Goal: Communication & Community: Answer question/provide support

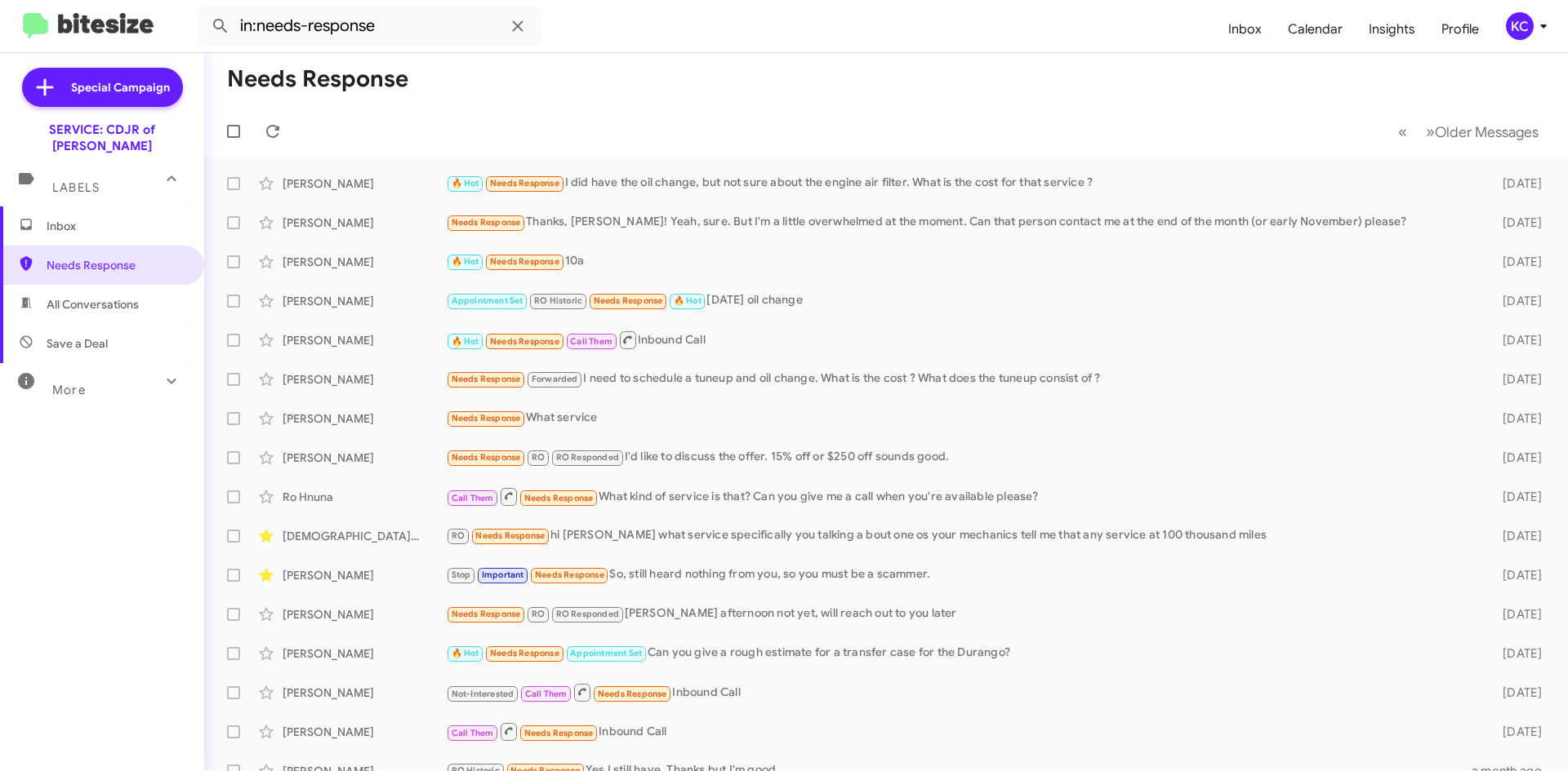
drag, startPoint x: 559, startPoint y: 124, endPoint x: 543, endPoint y: 112, distance: 20.0
click at [559, 124] on mat-toolbar-row "« Previous » Next Older Messages" at bounding box center [886, 131] width 1364 height 52
click at [1511, 20] on div "KC" at bounding box center [1519, 26] width 27 height 27
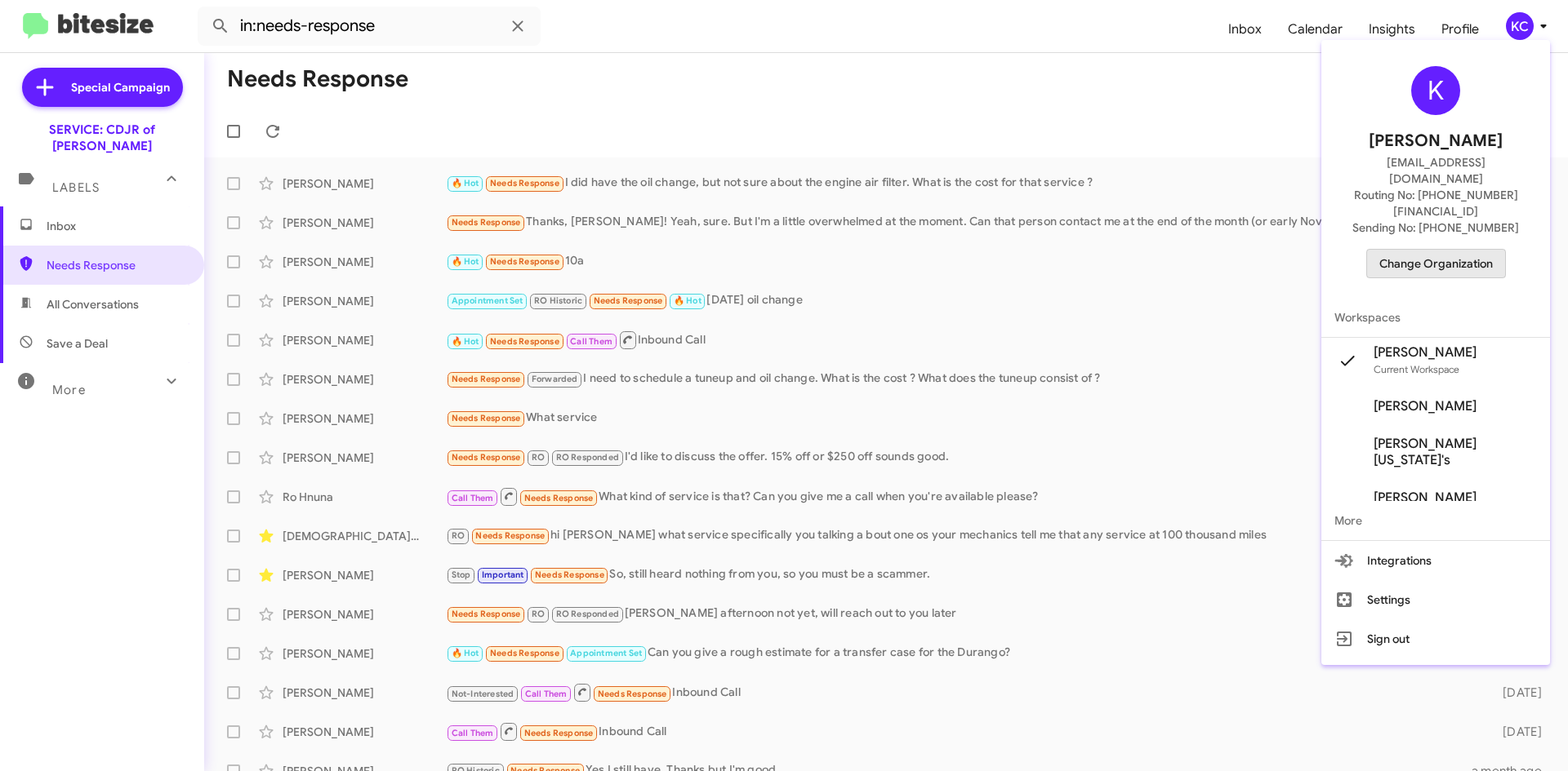
click at [1478, 250] on span "Change Organization" at bounding box center [1436, 263] width 114 height 27
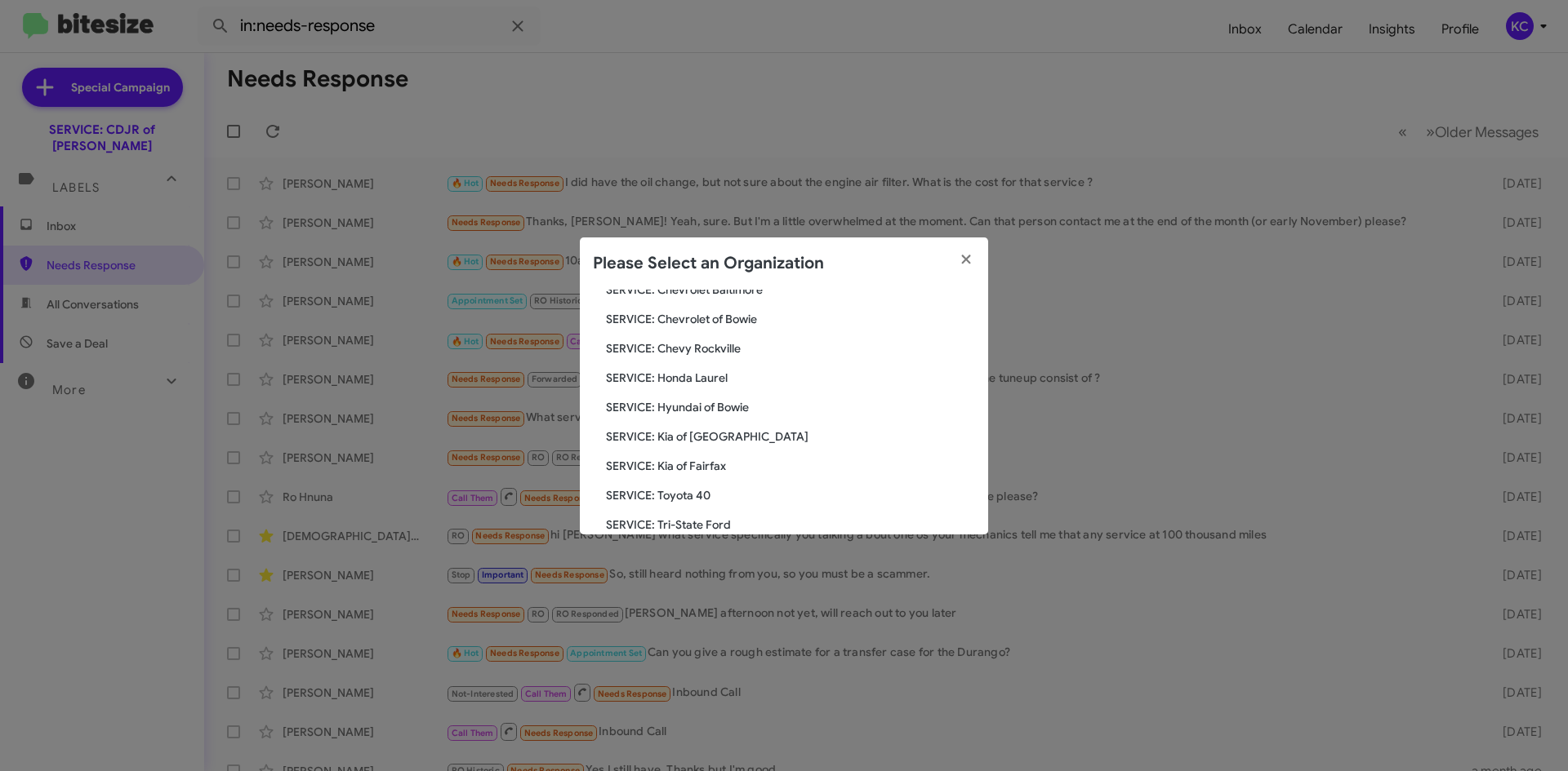
scroll to position [164, 0]
click at [740, 406] on span "SERVICE: Hyundai of Bowie" at bounding box center [790, 403] width 369 height 16
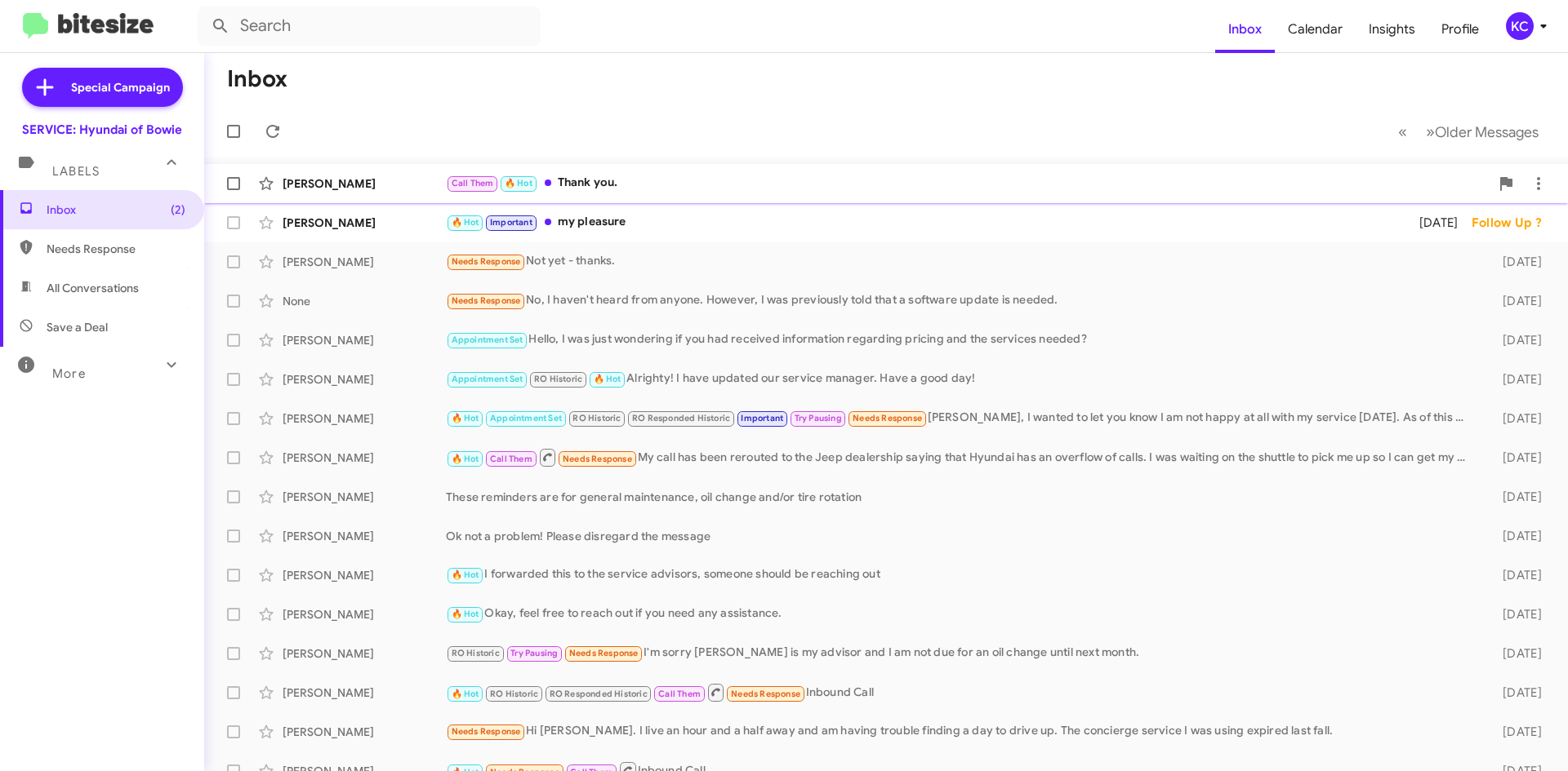
click at [623, 185] on div "Call Them 🔥 Hot Thank you." at bounding box center [967, 184] width 1044 height 19
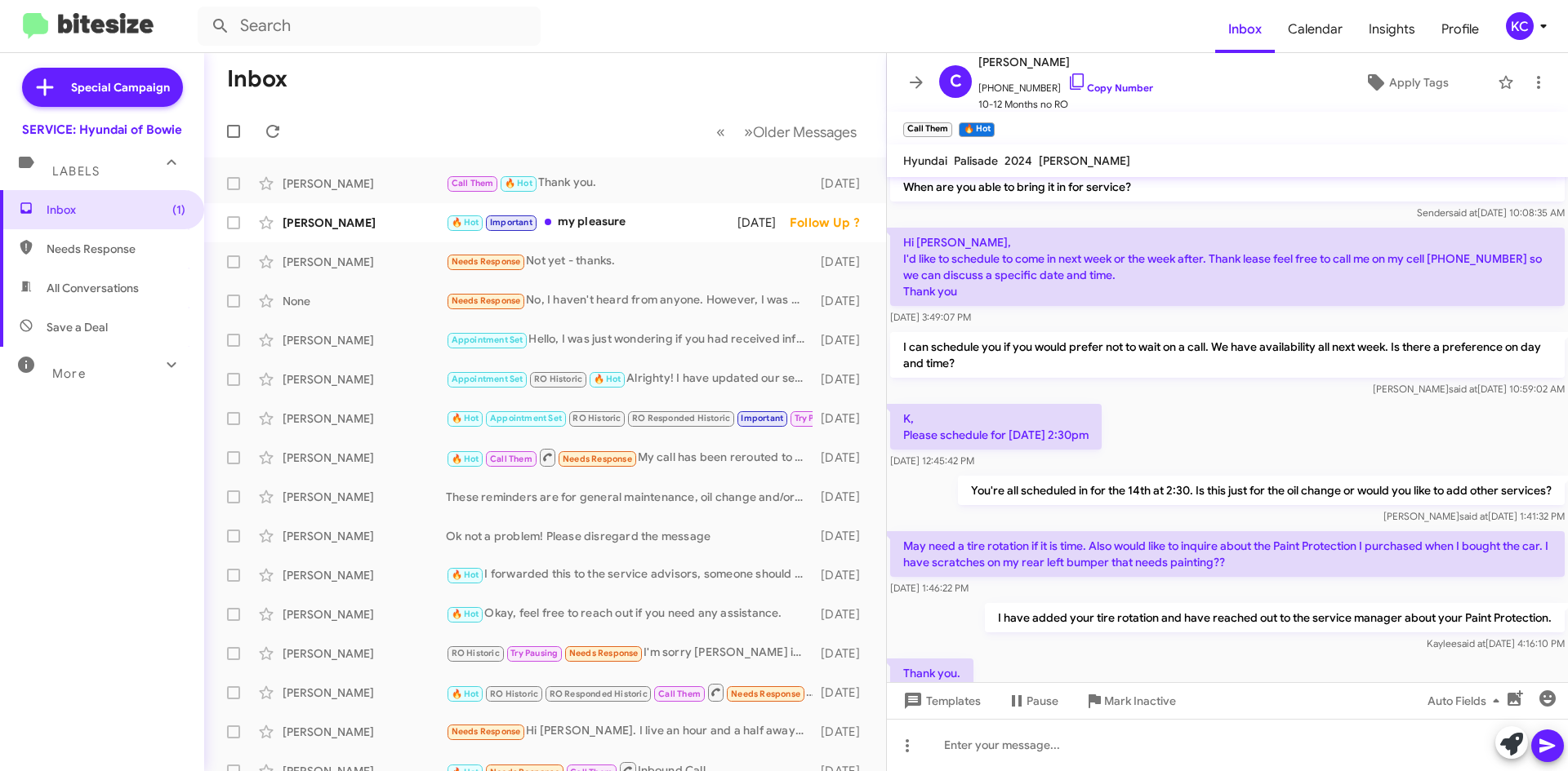
scroll to position [194, 0]
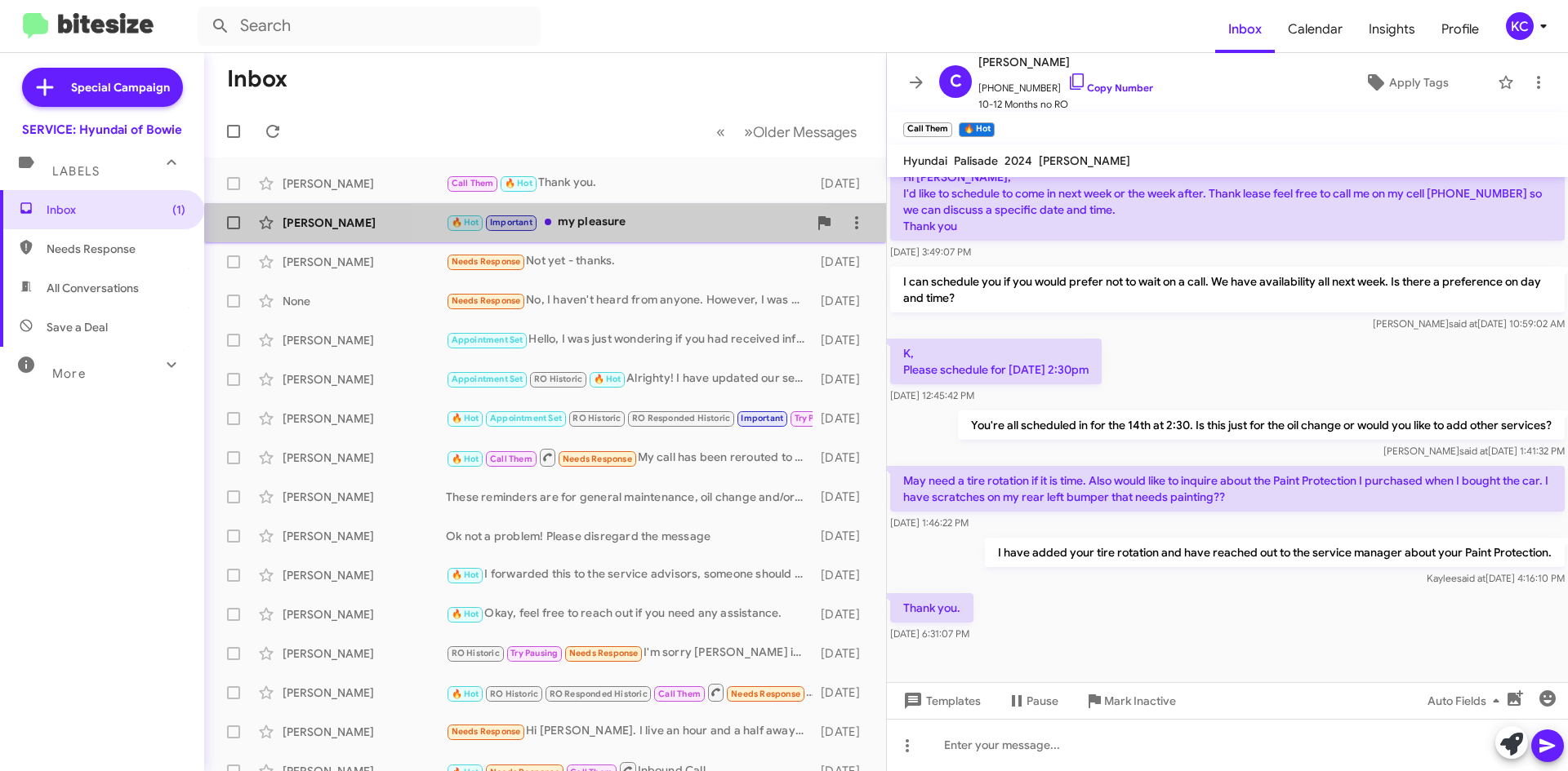
click at [643, 235] on div "Henry Wike 🔥 Hot Important my pleasure 4 days ago Follow Up ?" at bounding box center [545, 222] width 656 height 33
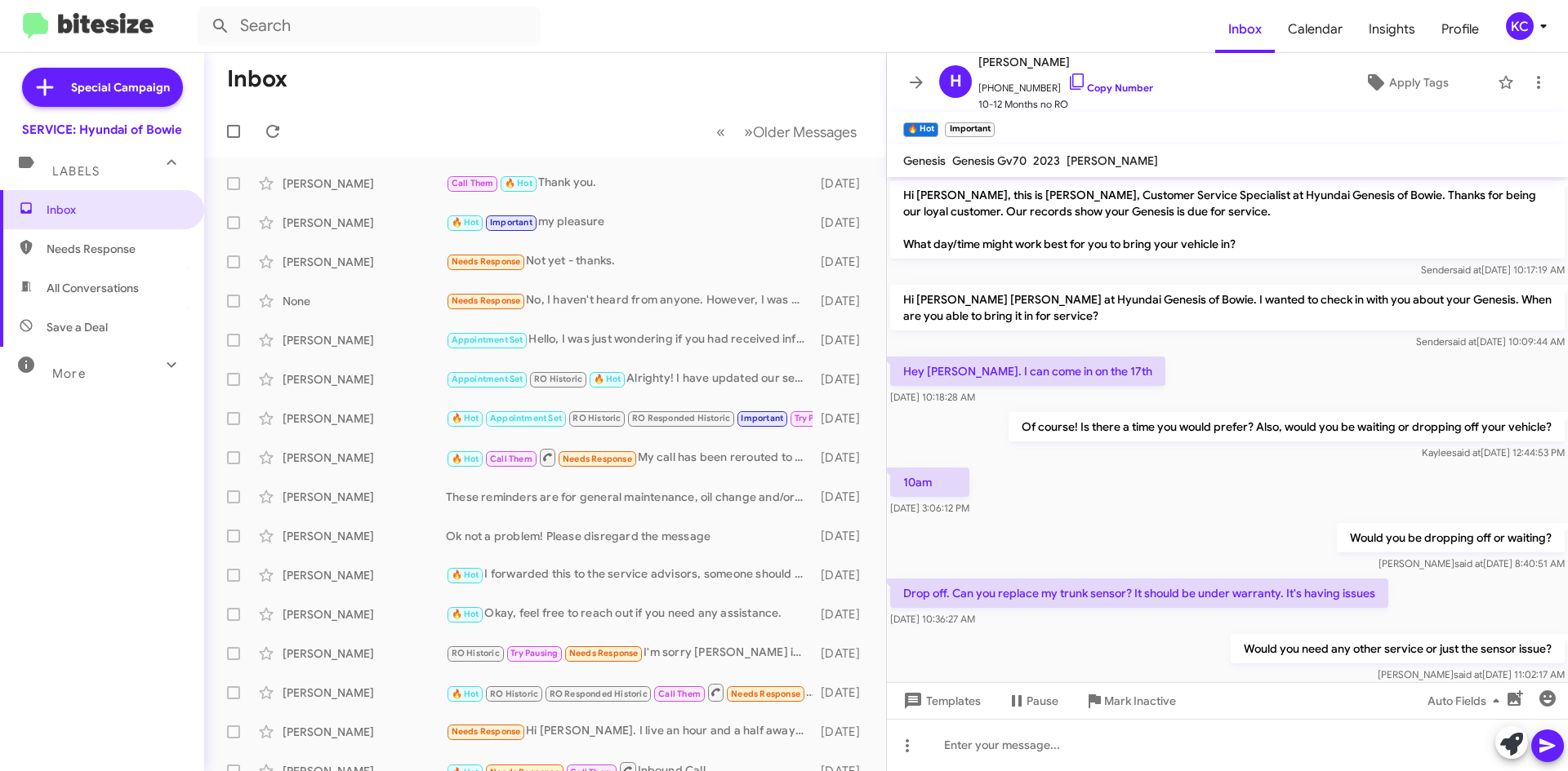
click at [1524, 23] on div "KC" at bounding box center [1519, 26] width 27 height 27
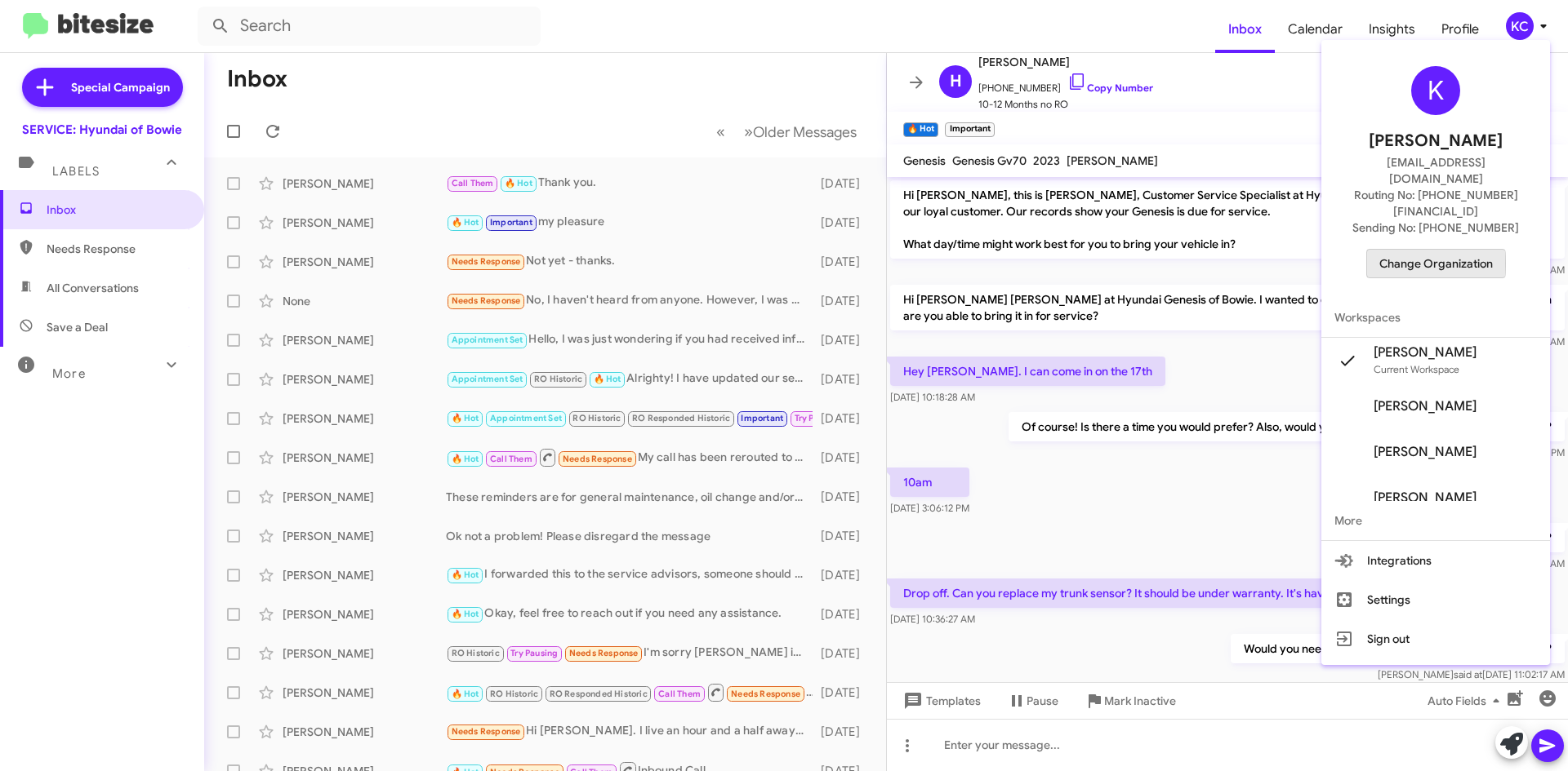
click at [1423, 250] on span "Change Organization" at bounding box center [1436, 263] width 114 height 27
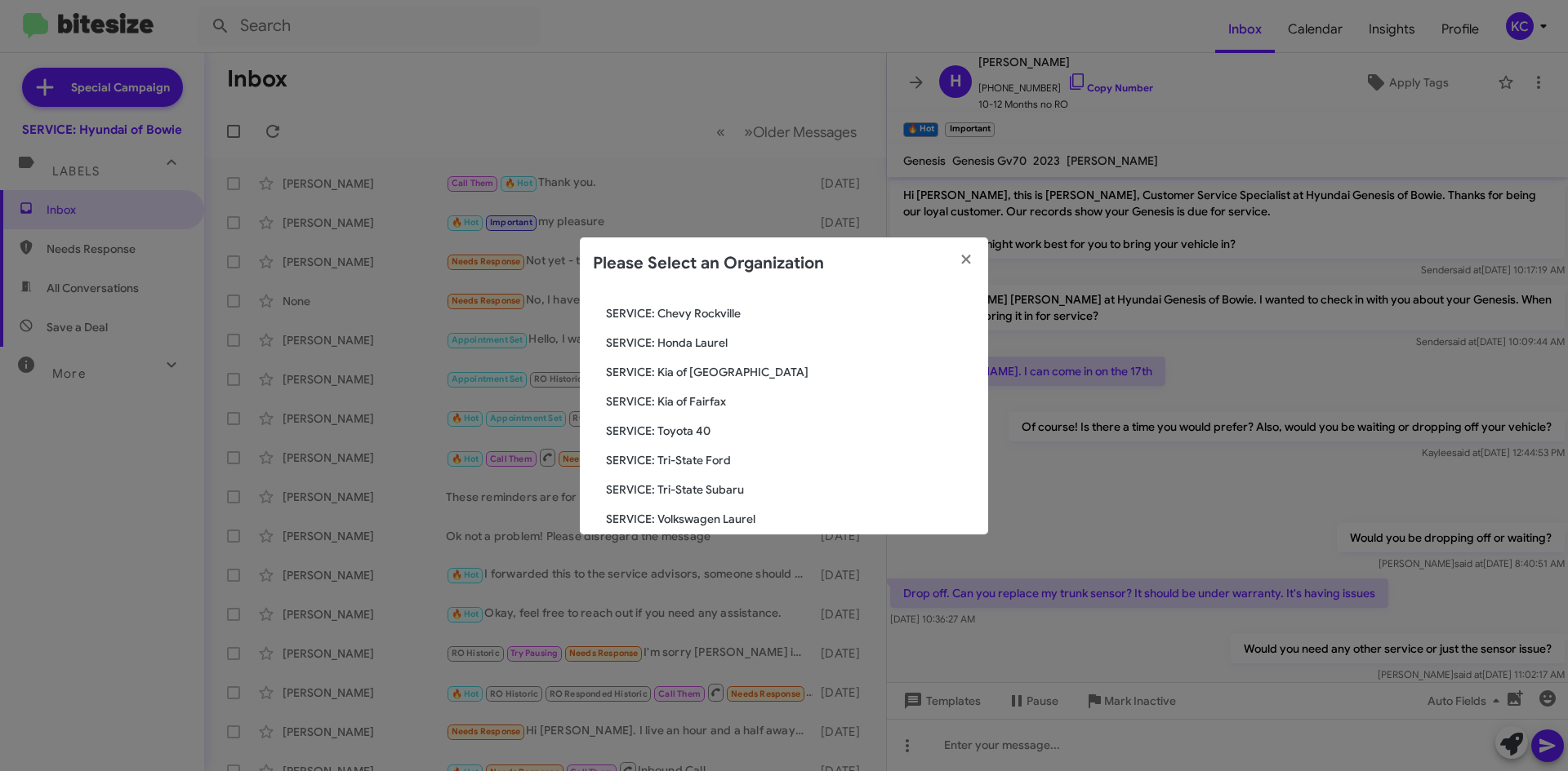
scroll to position [245, 0]
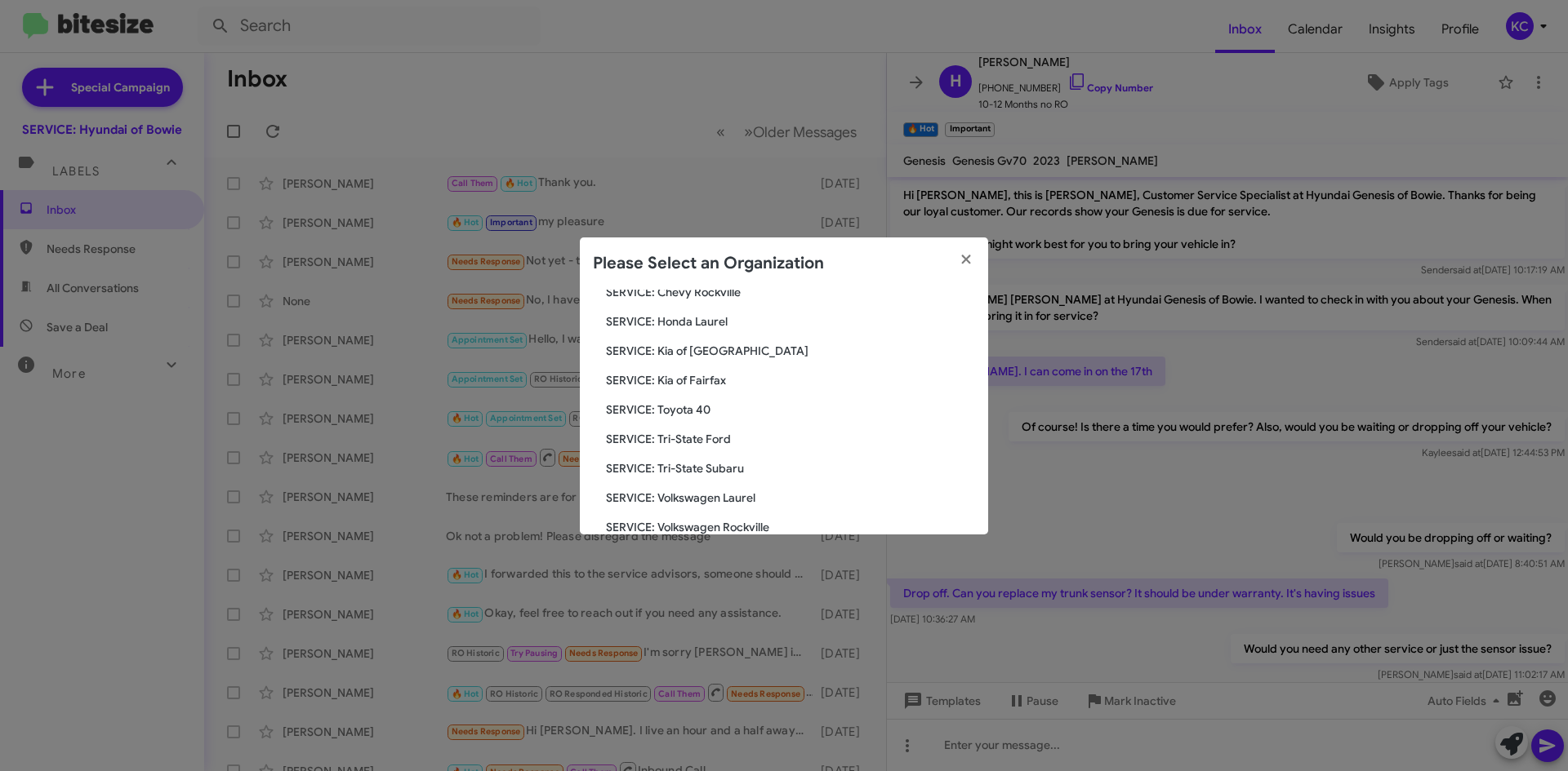
click at [679, 378] on span "SERVICE: Kia of Fairfax" at bounding box center [790, 379] width 369 height 16
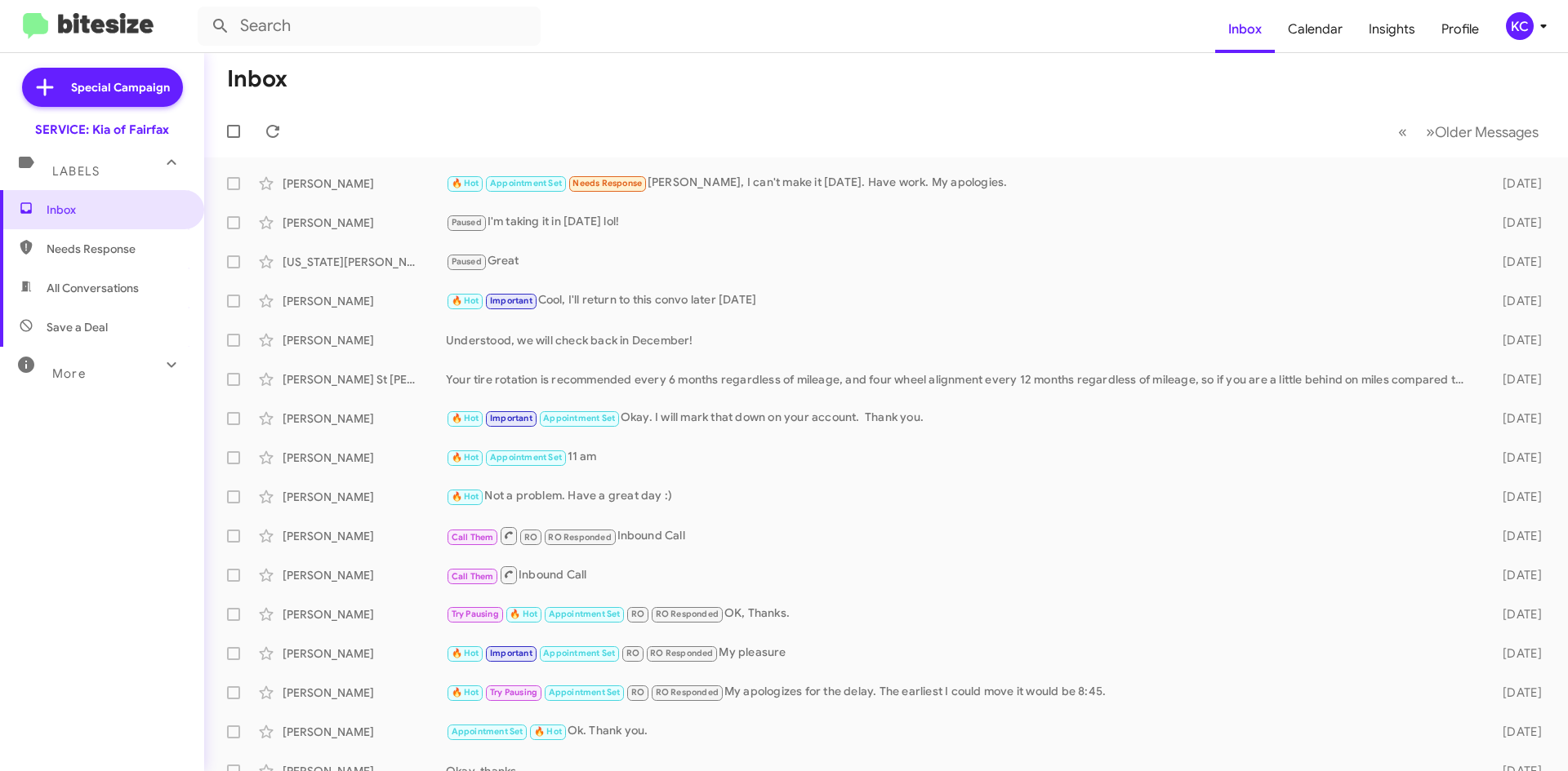
click at [1515, 33] on div "KC" at bounding box center [1519, 26] width 27 height 27
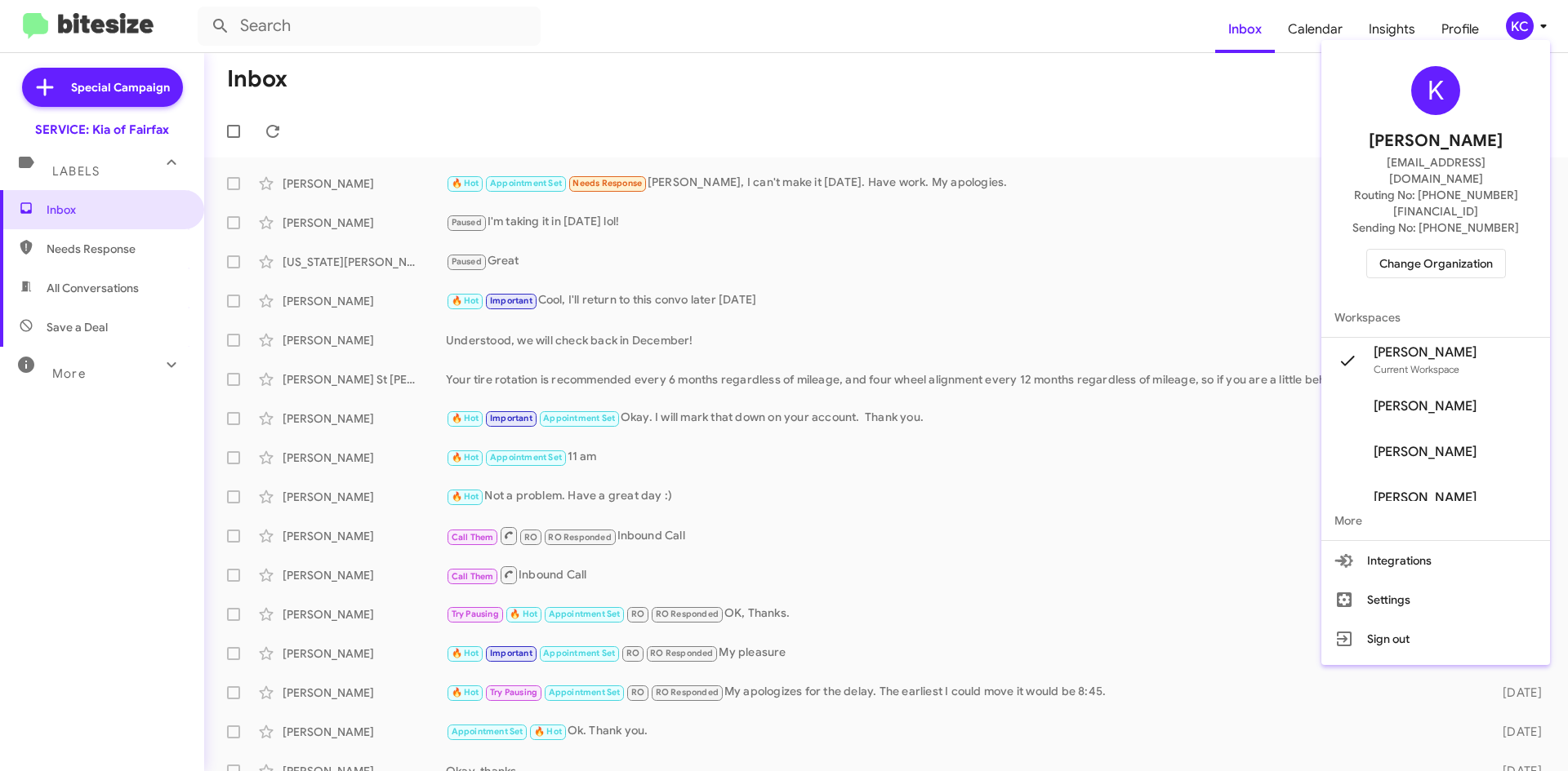
click at [1450, 250] on span "Change Organization" at bounding box center [1436, 263] width 114 height 27
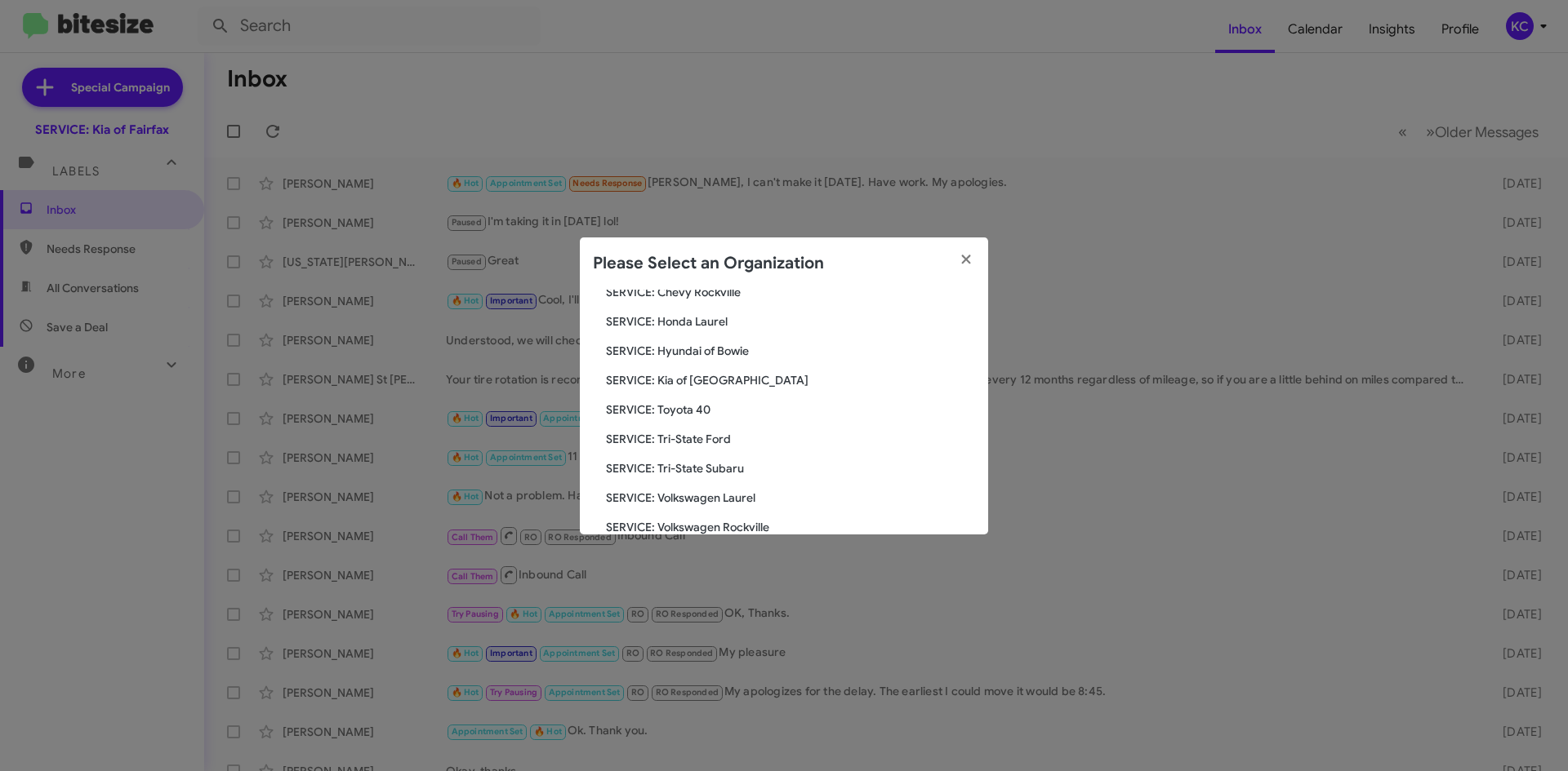
scroll to position [272, 0]
click at [719, 442] on span "SERVICE: Tri-State Subaru" at bounding box center [790, 441] width 369 height 16
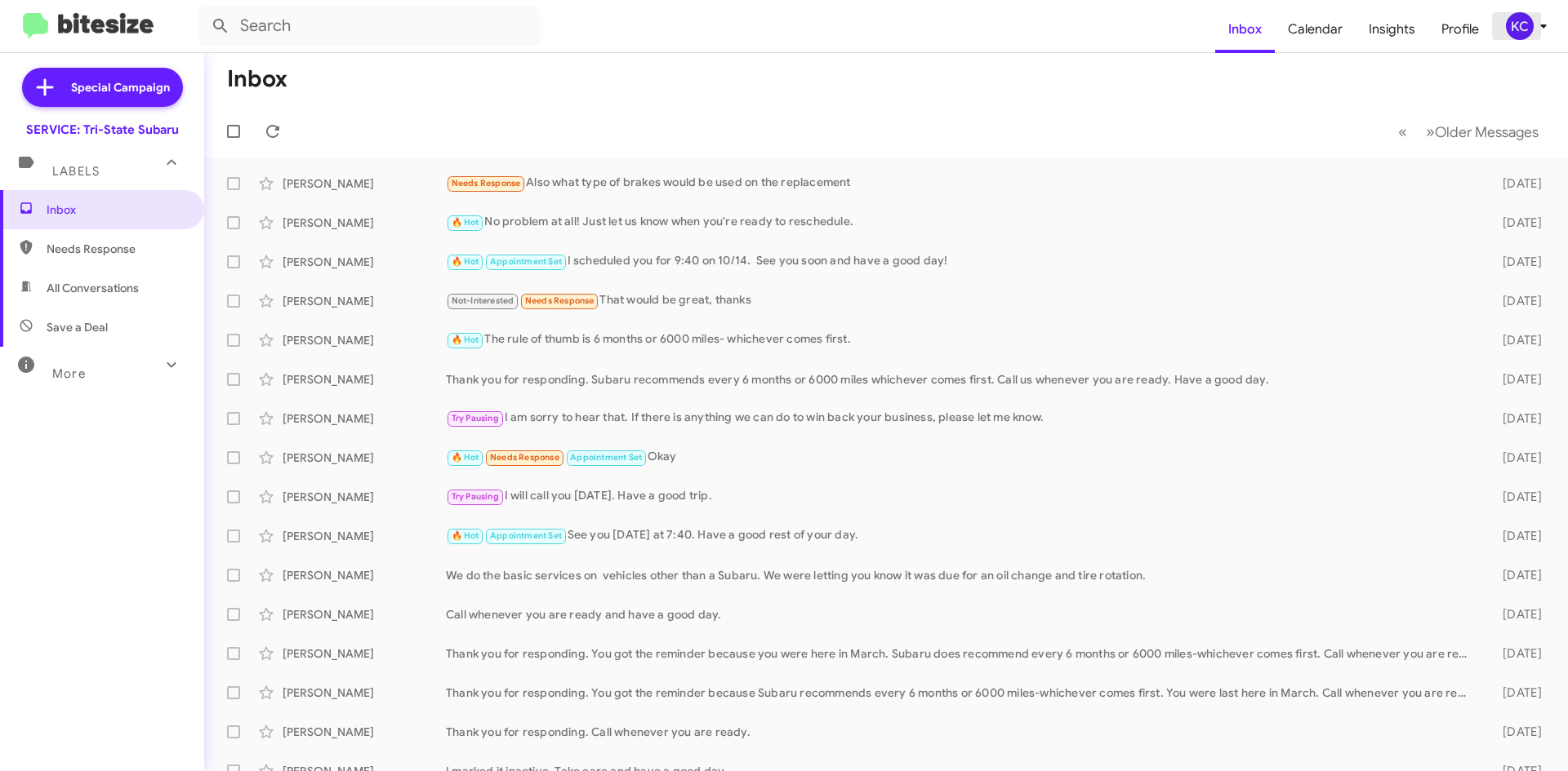
click at [1515, 31] on div "KC" at bounding box center [1519, 26] width 27 height 27
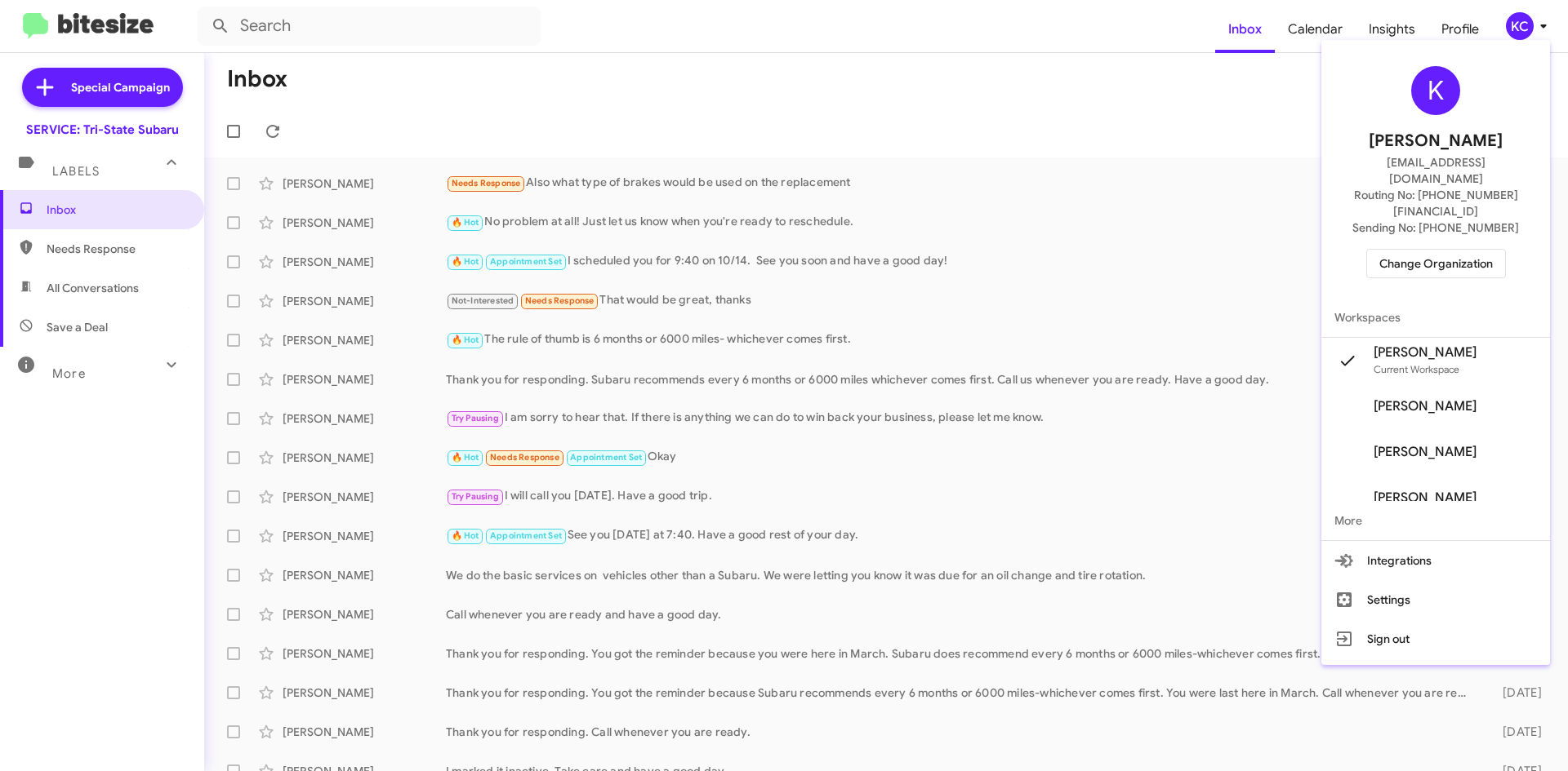
click at [1450, 250] on span "Change Organization" at bounding box center [1436, 263] width 114 height 27
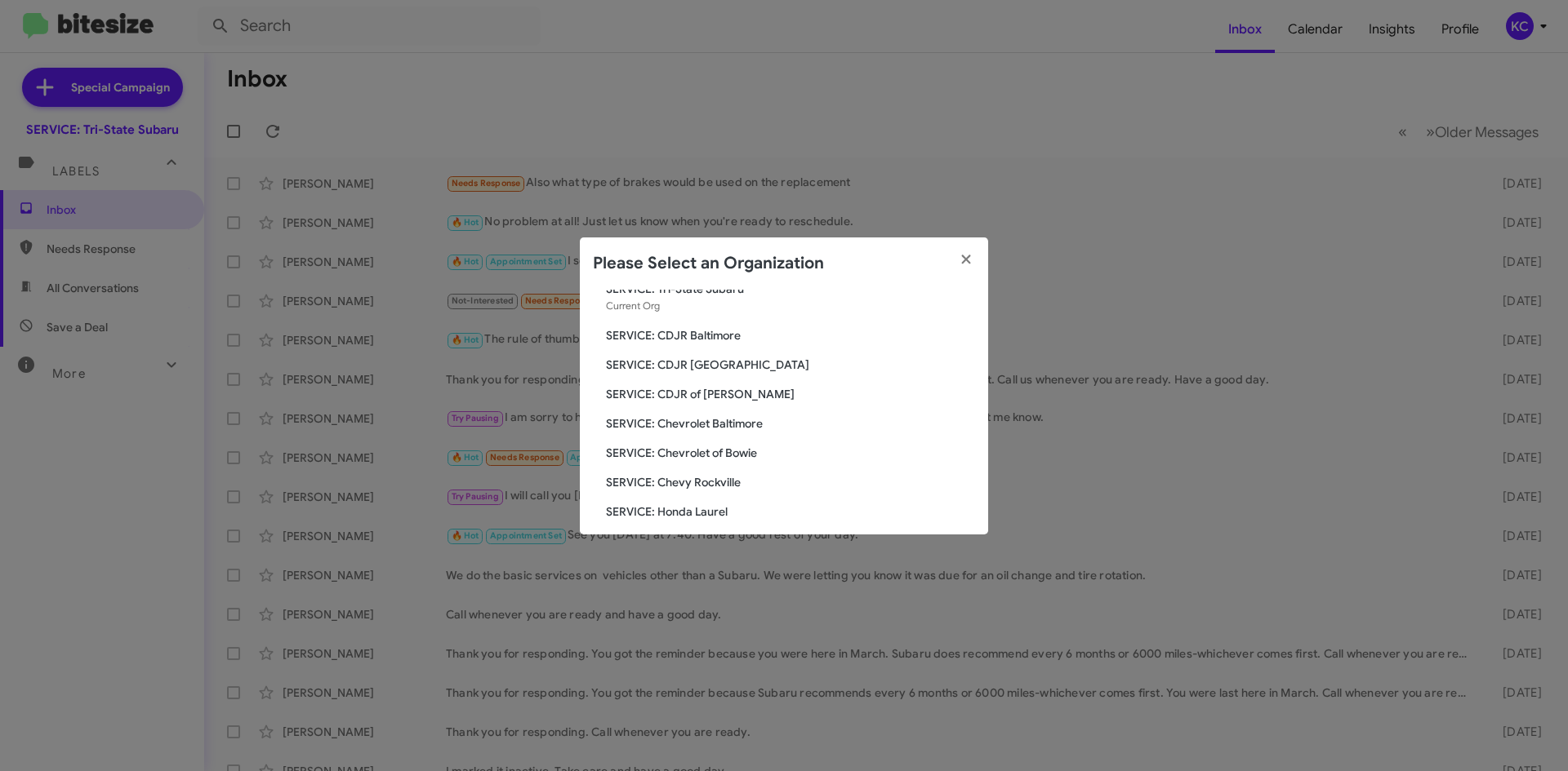
scroll to position [81, 0]
click at [723, 371] on span "SERVICE: CDJR of Bowie" at bounding box center [790, 367] width 369 height 16
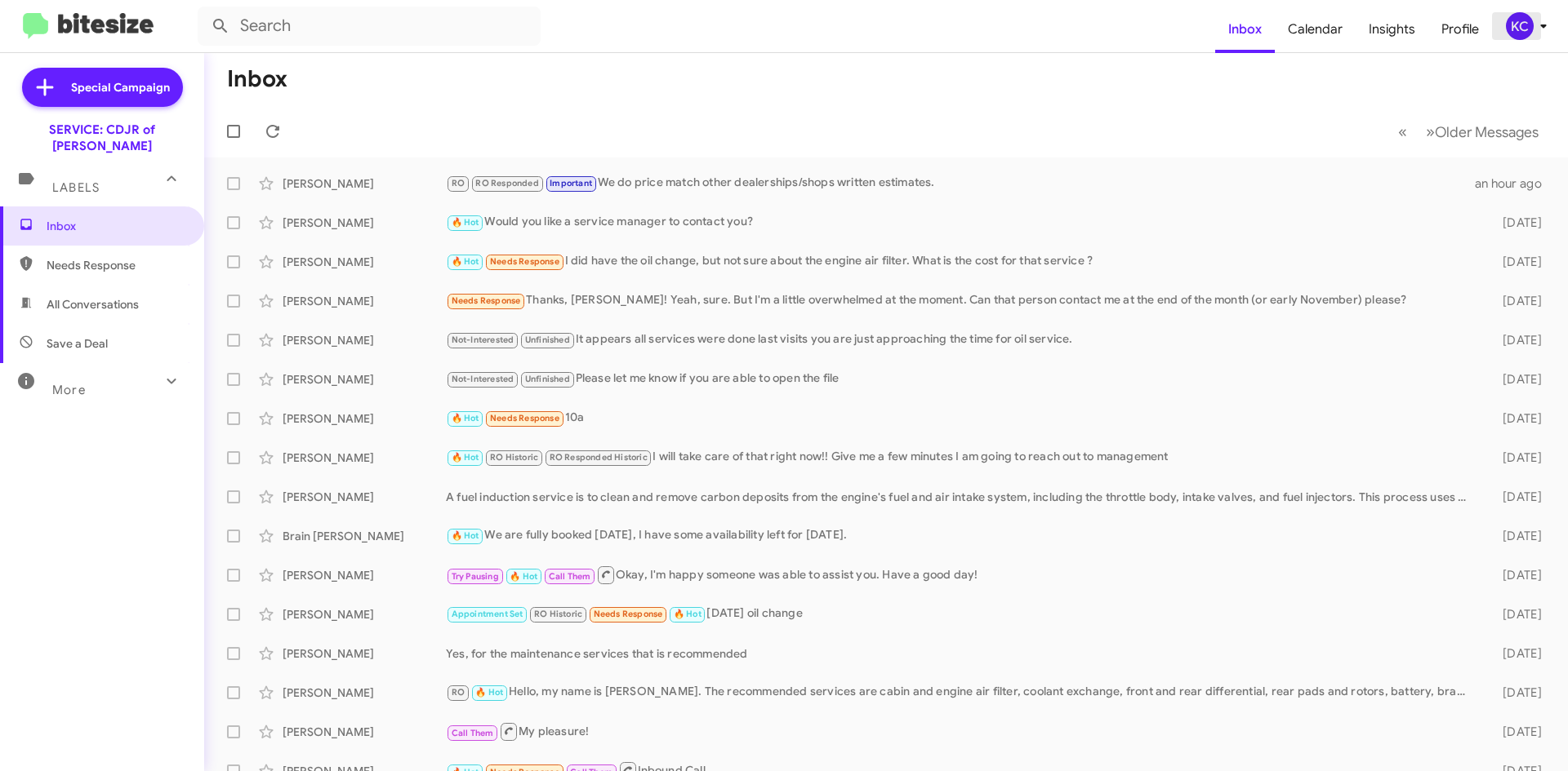
click at [1512, 26] on div "KC" at bounding box center [1519, 26] width 27 height 27
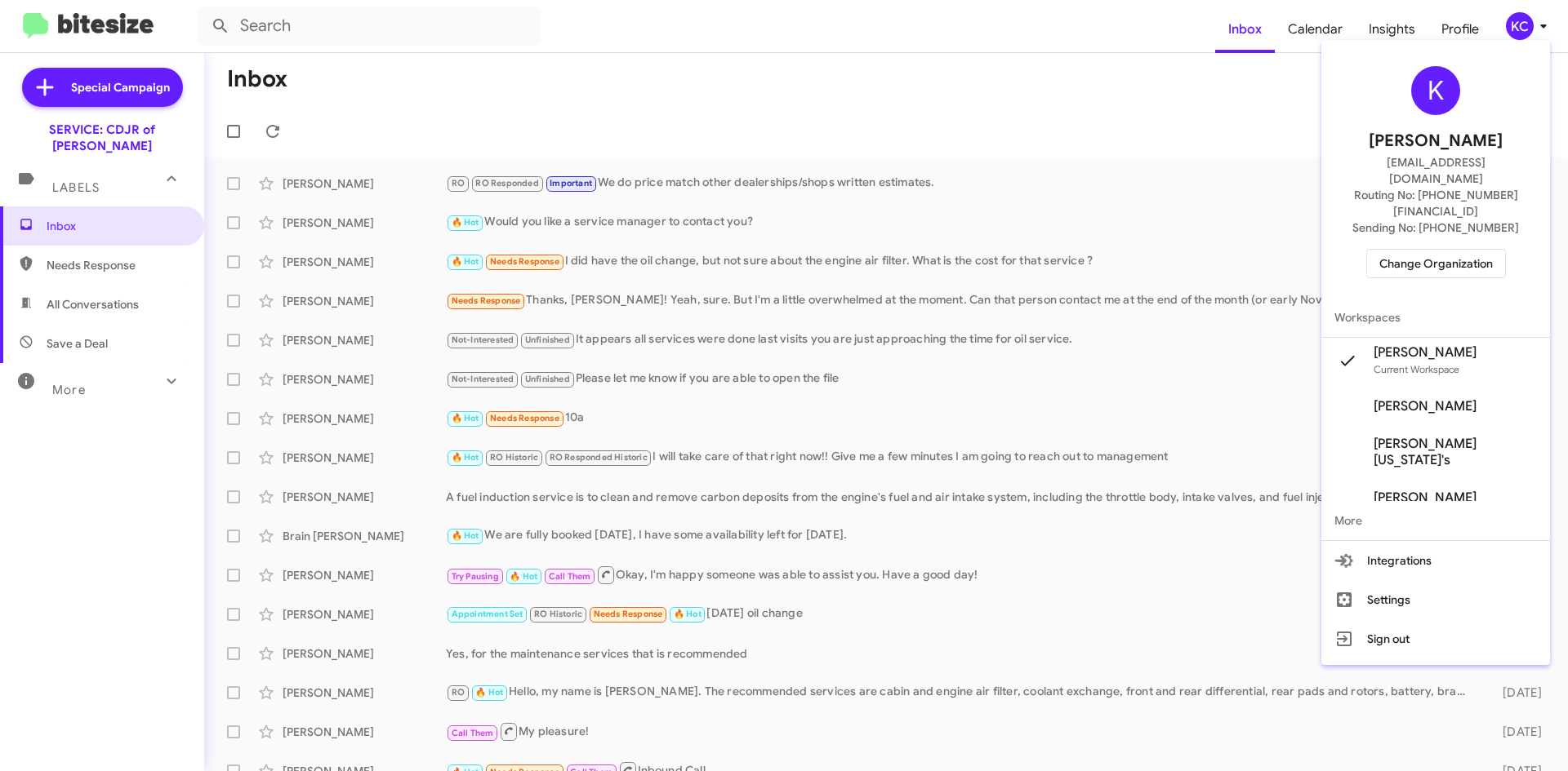
click at [1430, 250] on span "Change Organization" at bounding box center [1436, 263] width 114 height 27
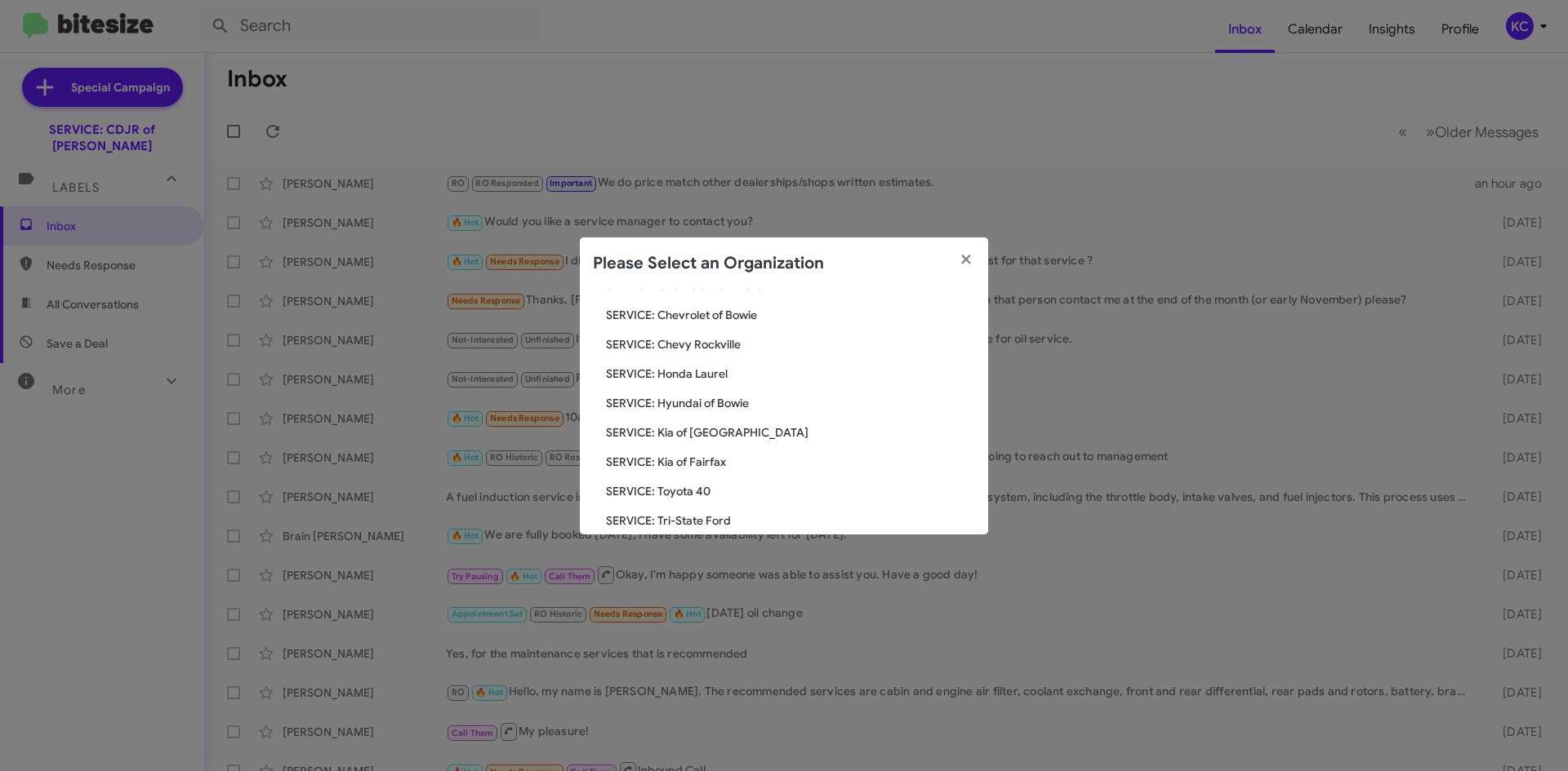
scroll to position [245, 0]
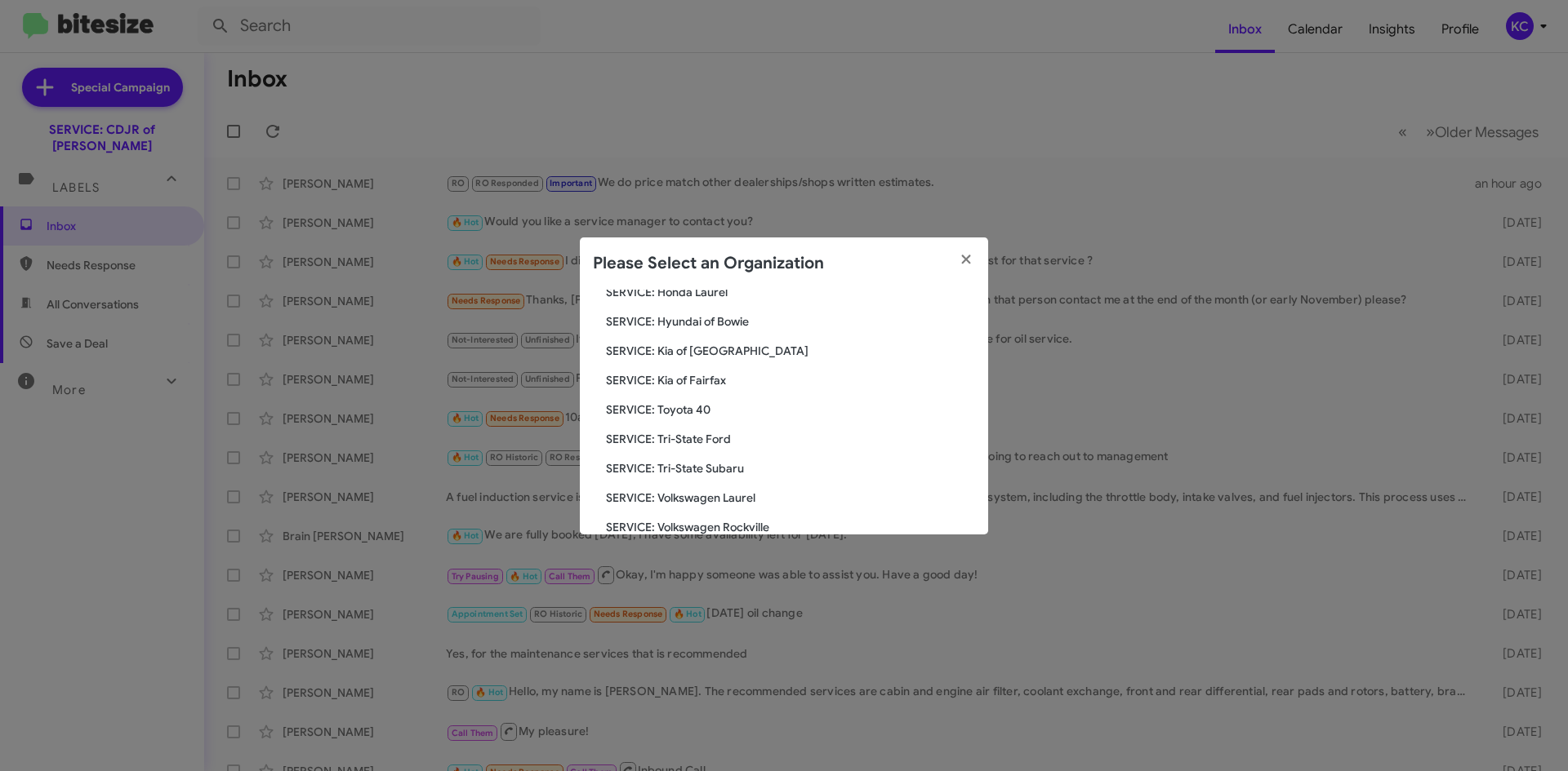
click at [728, 435] on span "SERVICE: Tri-State Ford" at bounding box center [790, 439] width 369 height 16
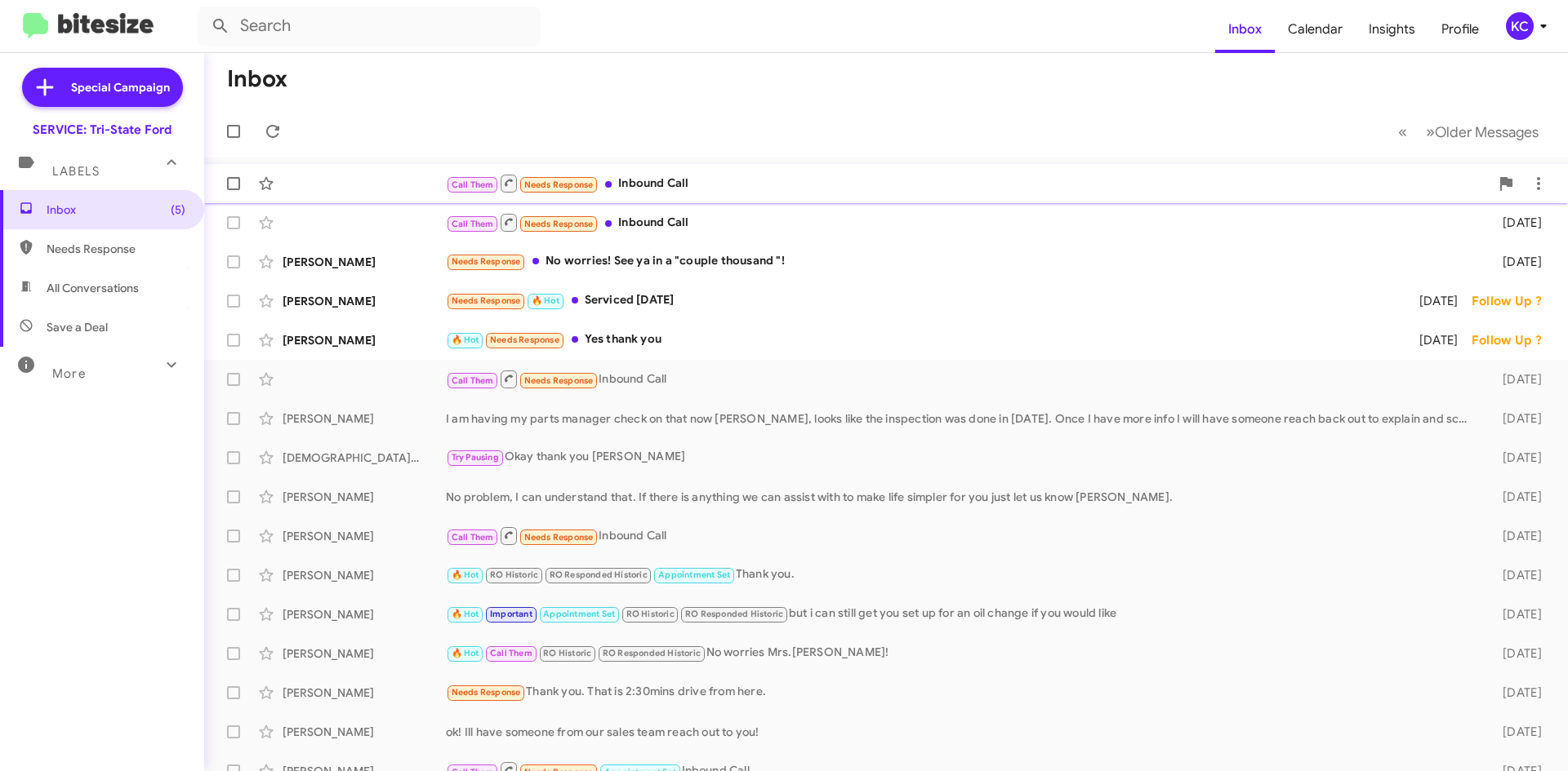
click at [674, 182] on div "Call Them Needs Response Inbound Call" at bounding box center [967, 184] width 1044 height 21
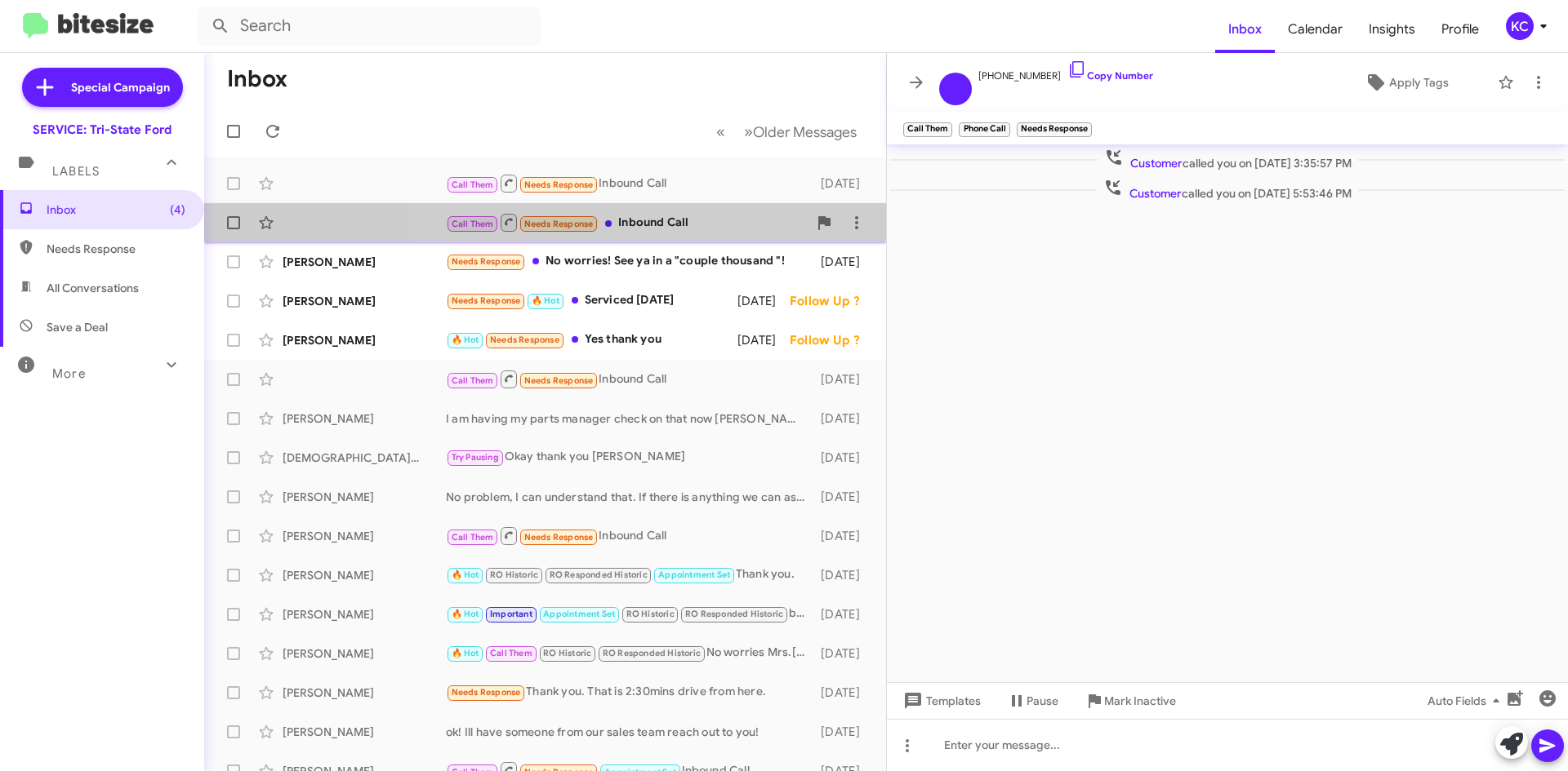
click at [656, 220] on div "Call Them Needs Response Inbound Call" at bounding box center [626, 222] width 361 height 21
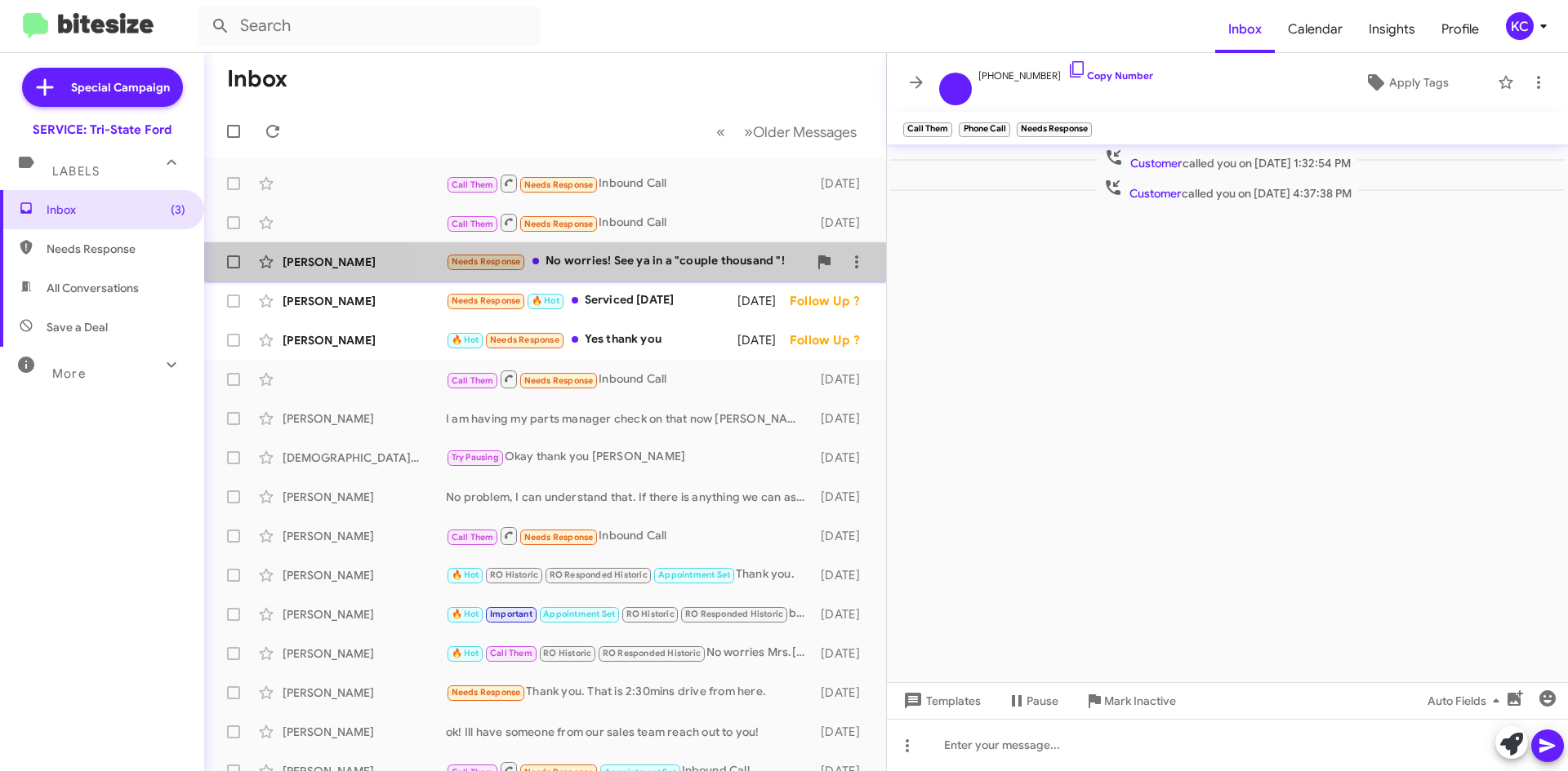
click at [670, 257] on div "Needs Response No worries! See ya in a "couple thousand "!" at bounding box center [626, 262] width 361 height 19
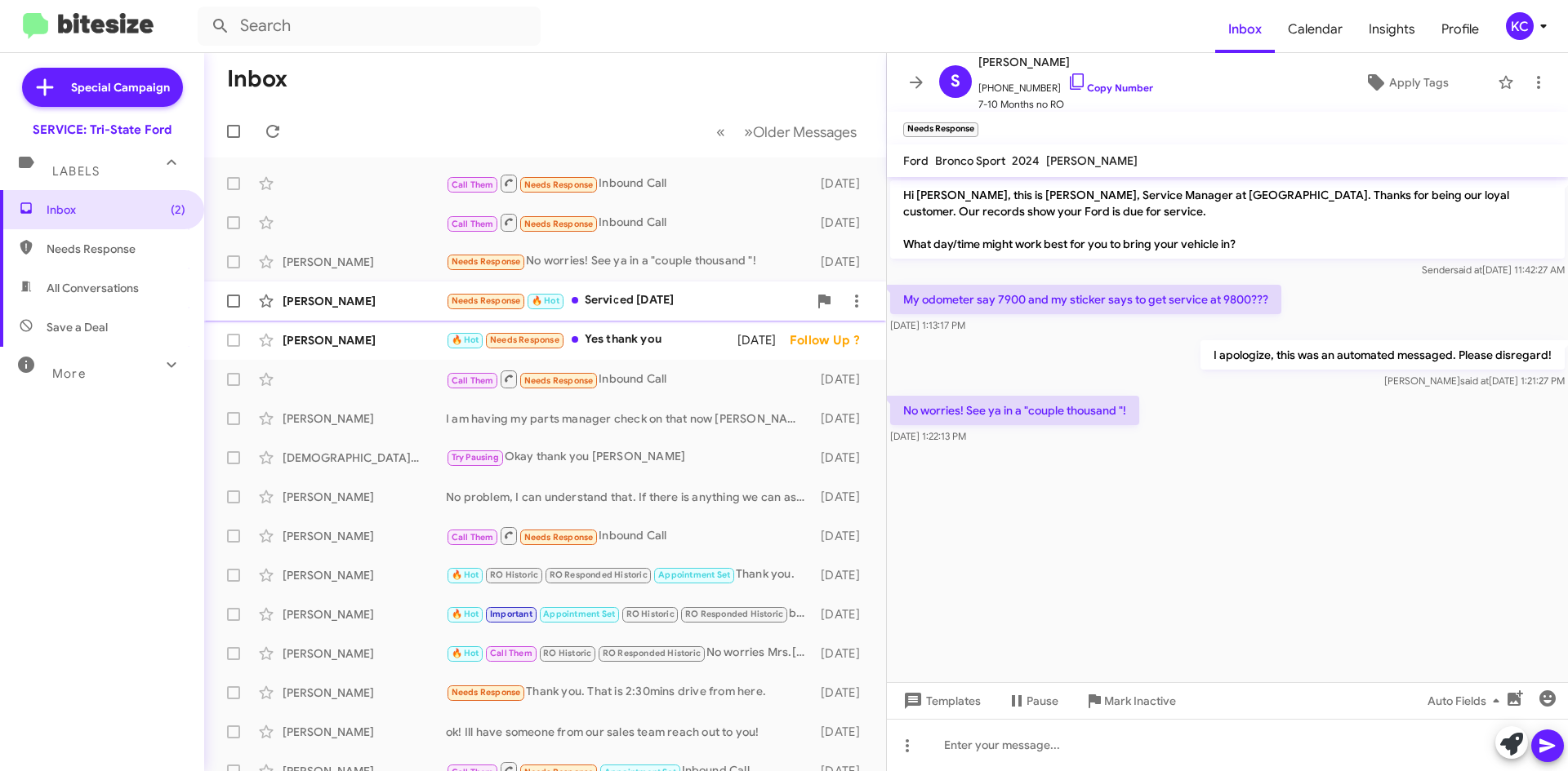
click at [616, 294] on div "Needs Response 🔥 Hot Serviced [DATE]" at bounding box center [626, 301] width 361 height 19
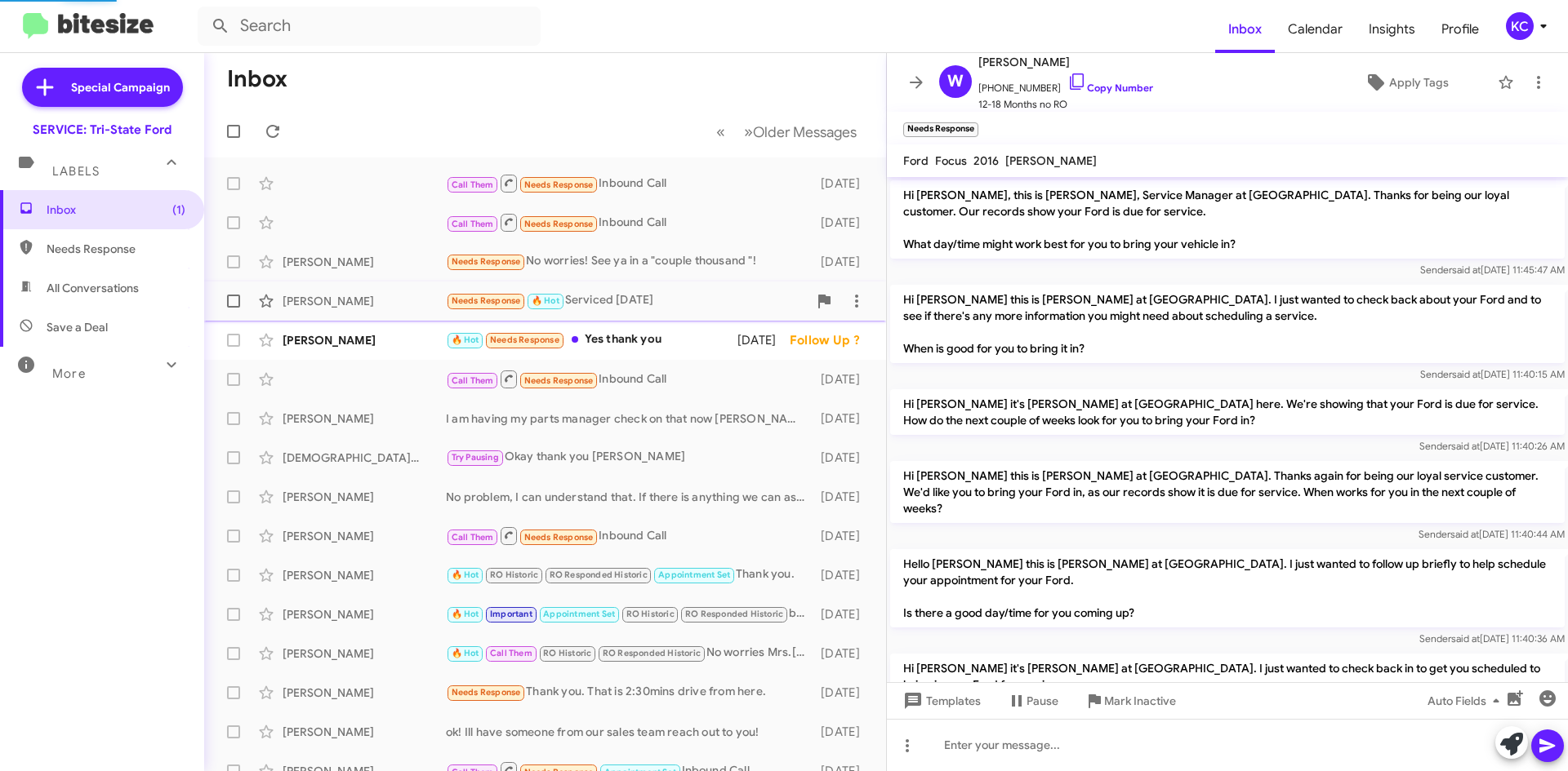
scroll to position [574, 0]
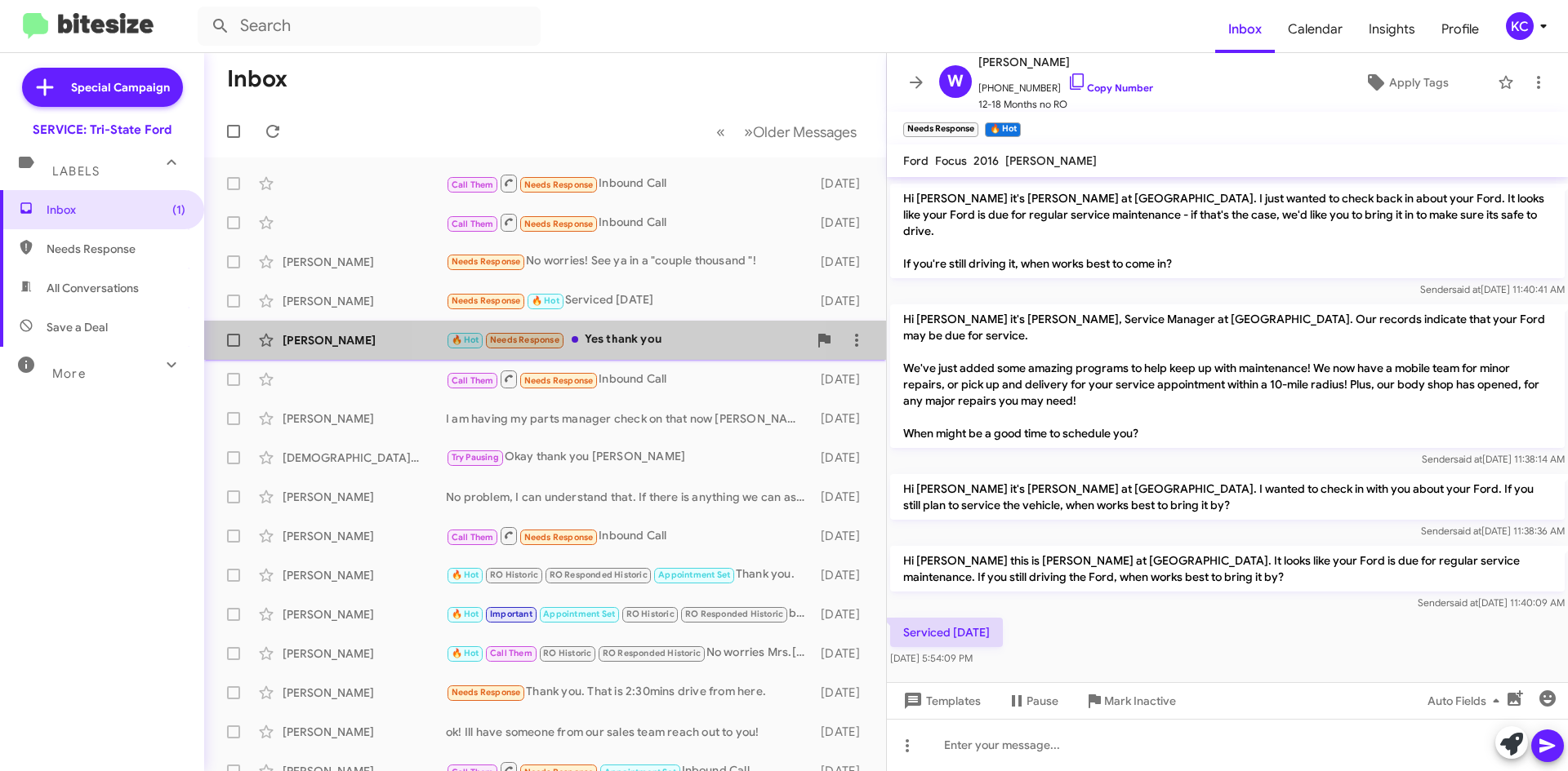
click at [637, 341] on div "🔥 Hot Needs Response Yes thank you" at bounding box center [626, 340] width 361 height 19
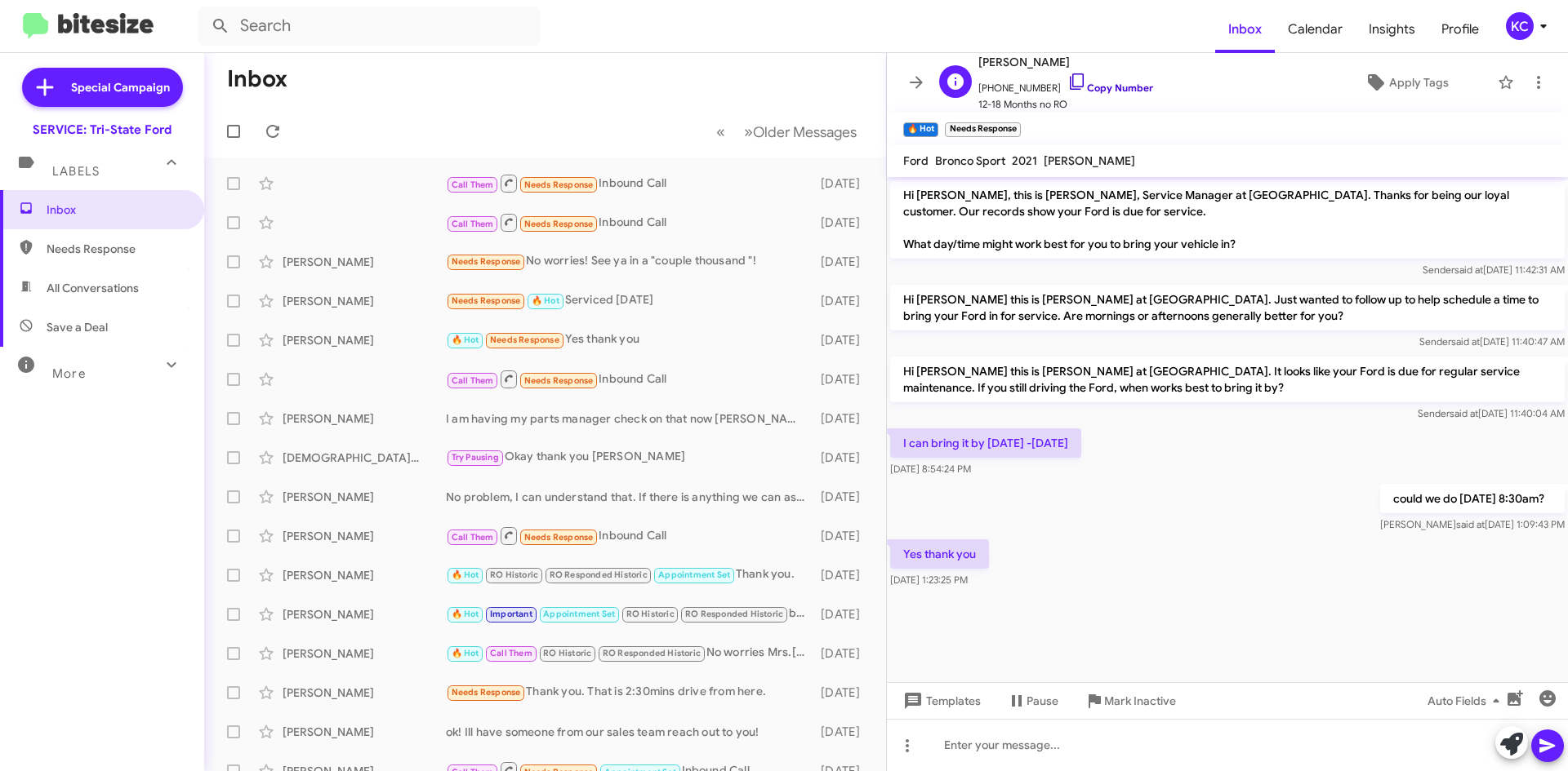
click at [1067, 80] on icon at bounding box center [1077, 81] width 20 height 20
drag, startPoint x: 578, startPoint y: 102, endPoint x: 611, endPoint y: 113, distance: 34.8
click at [578, 104] on mat-toolbar-row "Inbox" at bounding box center [545, 79] width 681 height 52
click at [1067, 78] on icon at bounding box center [1077, 81] width 20 height 20
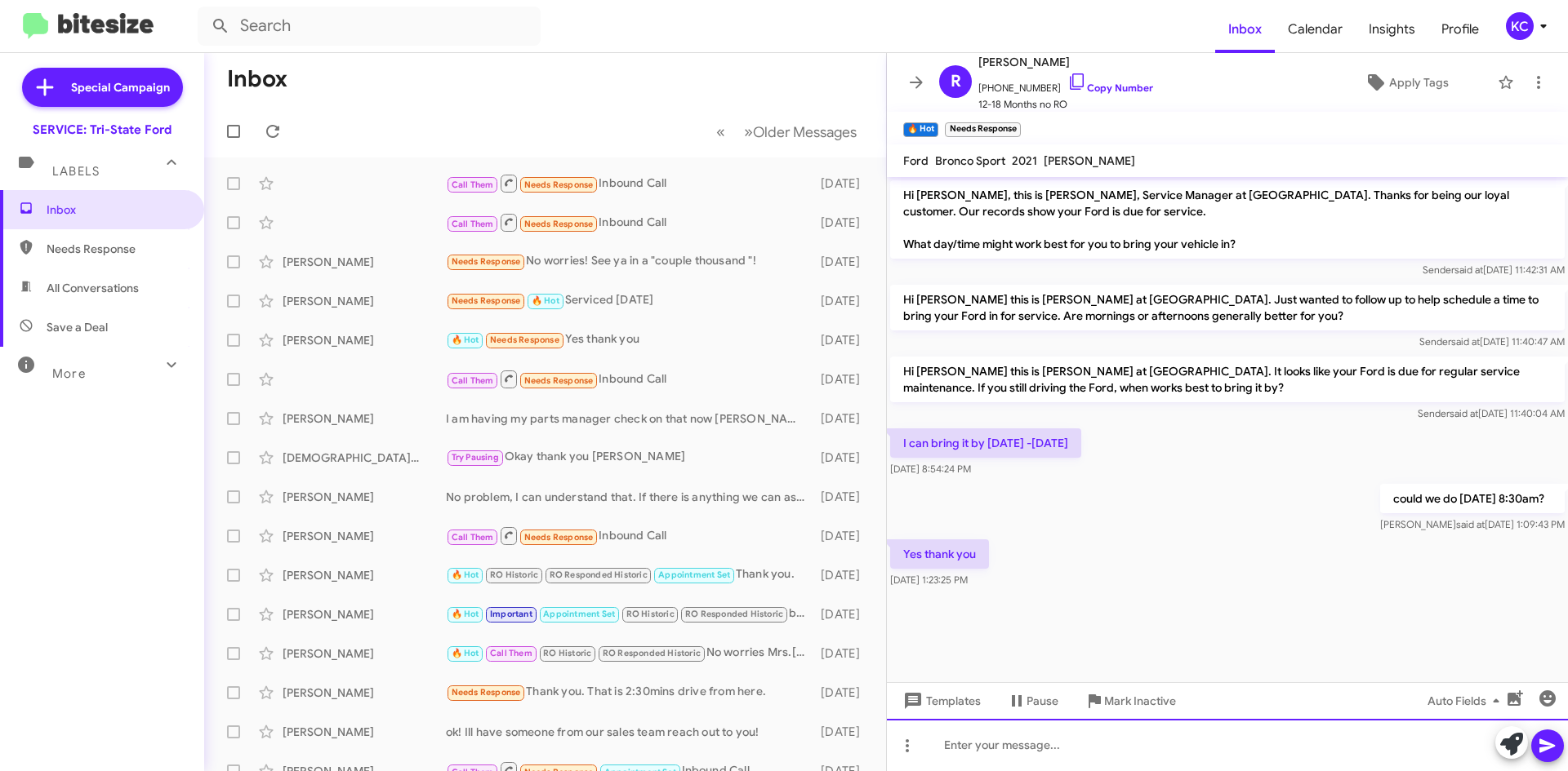
click at [1252, 749] on div at bounding box center [1227, 745] width 681 height 52
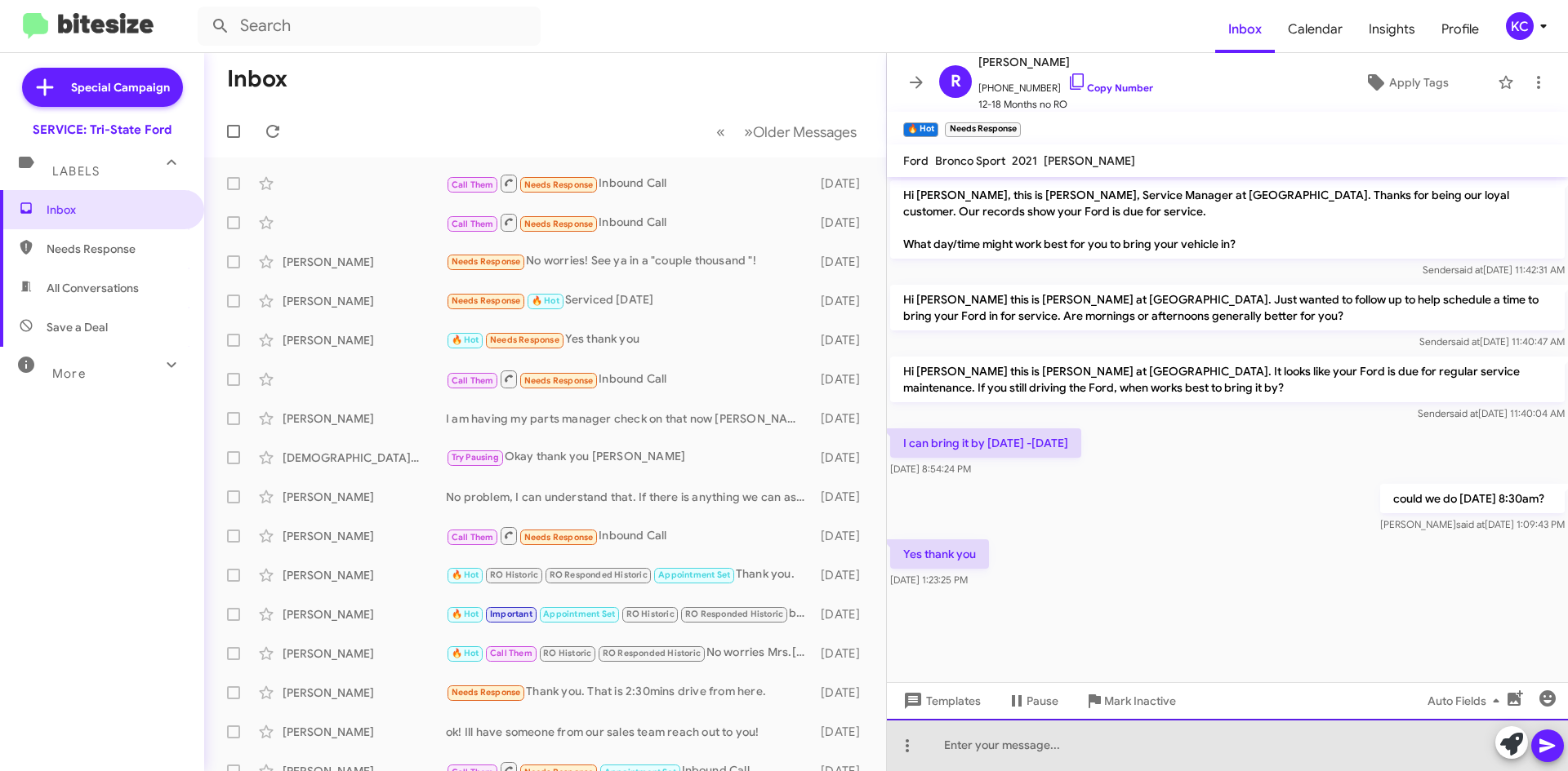
click at [1235, 752] on div at bounding box center [1227, 745] width 681 height 52
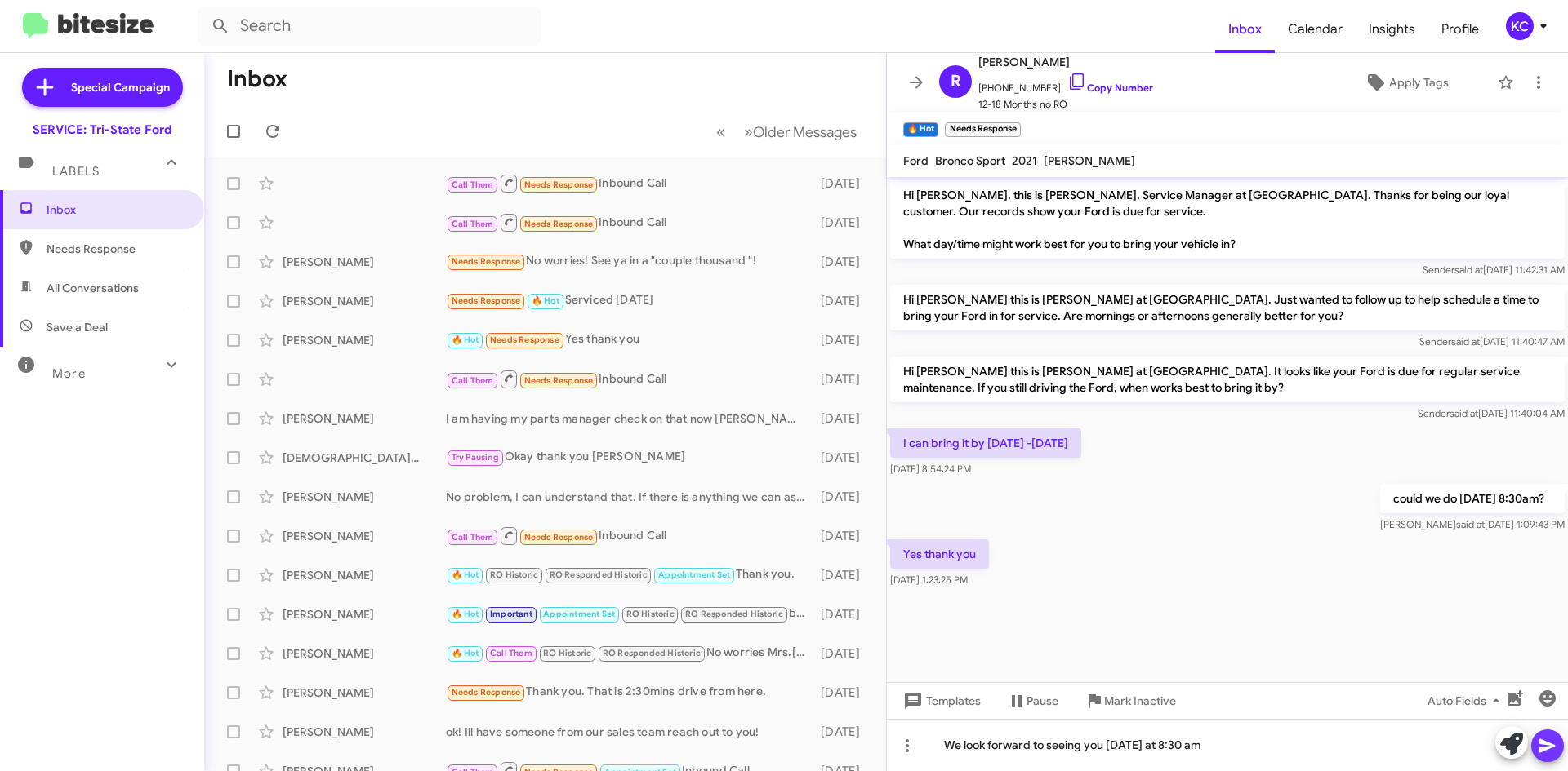
click at [1542, 745] on icon at bounding box center [1546, 746] width 15 height 14
